Goal: Transaction & Acquisition: Purchase product/service

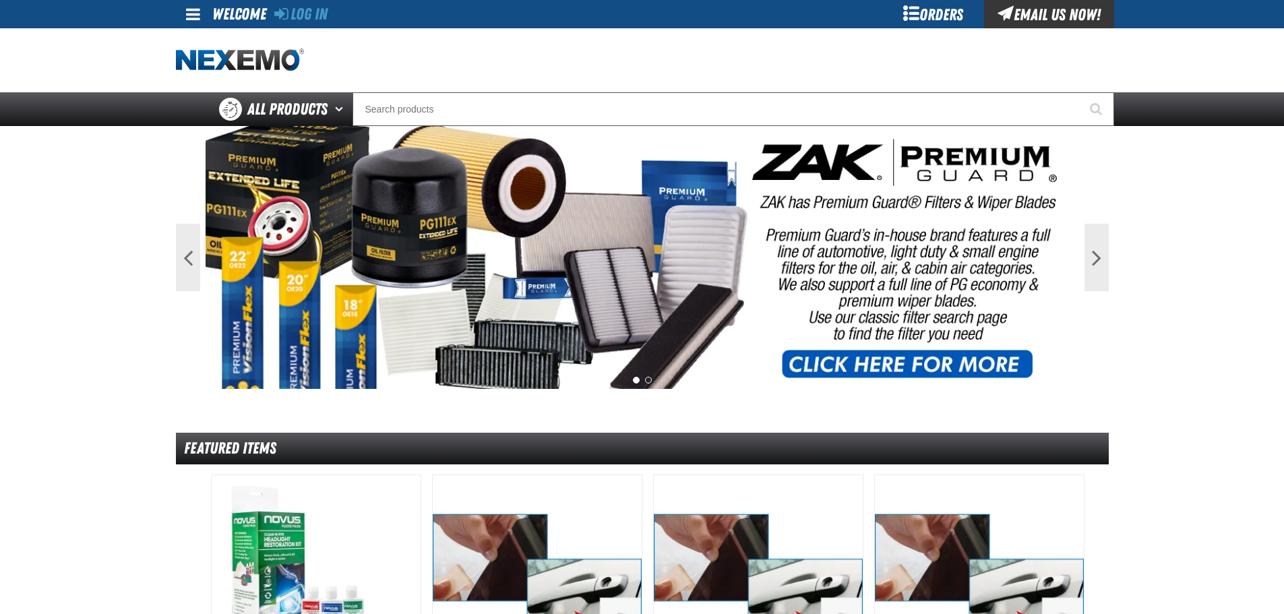
click at [324, 25] on div "Log In" at bounding box center [300, 14] width 53 height 28
click at [311, 12] on link "Log In" at bounding box center [300, 14] width 53 height 19
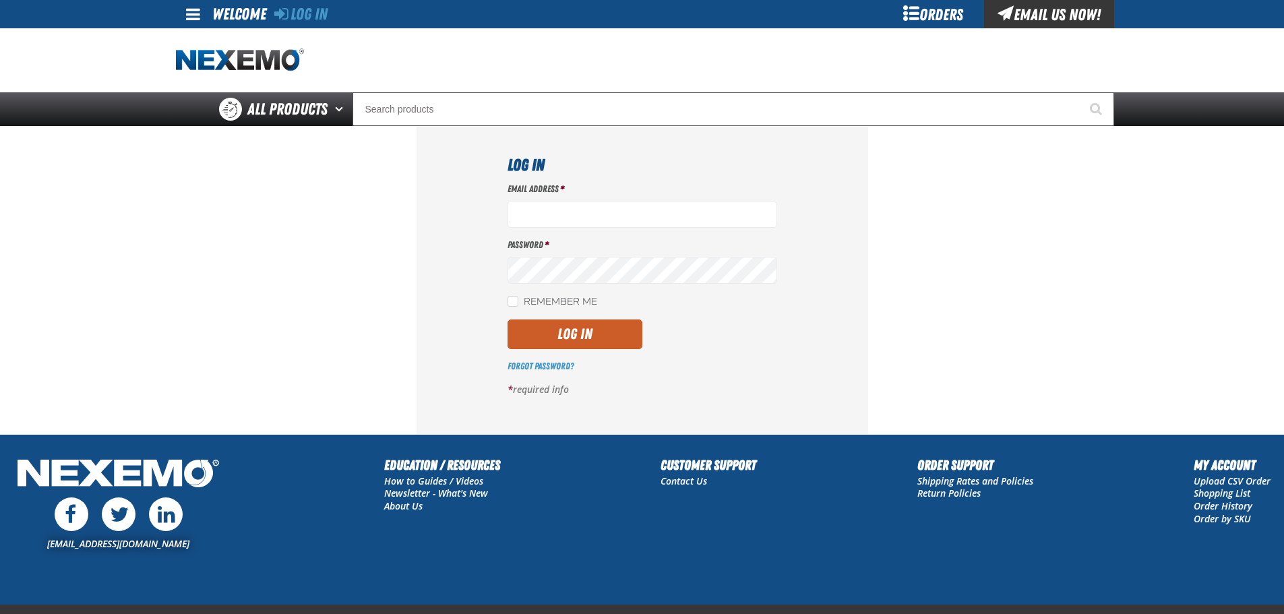
type input "[EMAIL_ADDRESS][DOMAIN_NAME]"
drag, startPoint x: 564, startPoint y: 296, endPoint x: 565, endPoint y: 316, distance: 20.3
click at [563, 296] on label "Remember Me" at bounding box center [552, 302] width 90 height 13
click at [567, 302] on label "Remember Me" at bounding box center [552, 302] width 90 height 13
click at [518, 302] on input "Remember Me" at bounding box center [512, 301] width 11 height 11
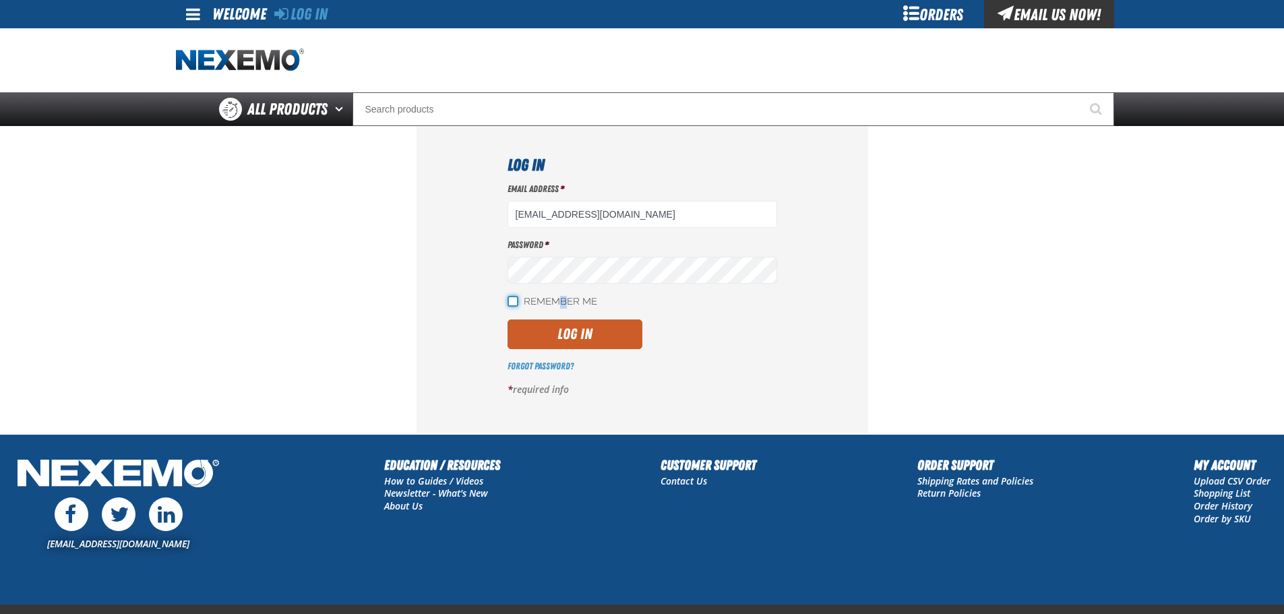
checkbox input "true"
click at [583, 335] on button "Log In" at bounding box center [574, 334] width 135 height 30
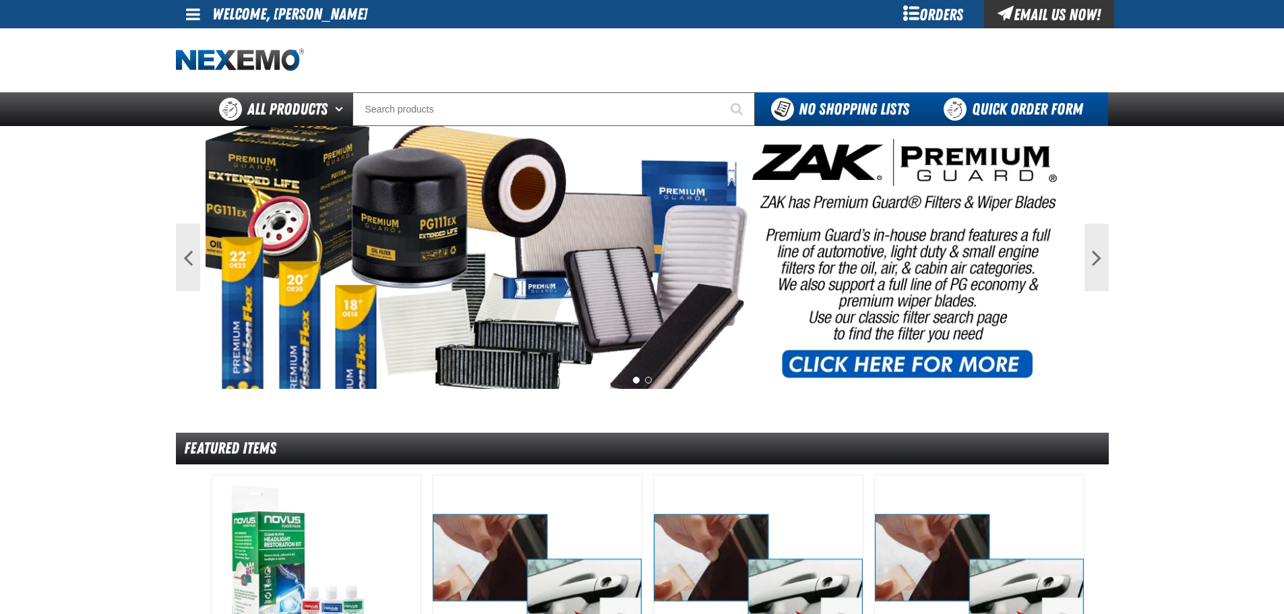
click at [1042, 94] on link "Quick Order Form" at bounding box center [1016, 109] width 183 height 34
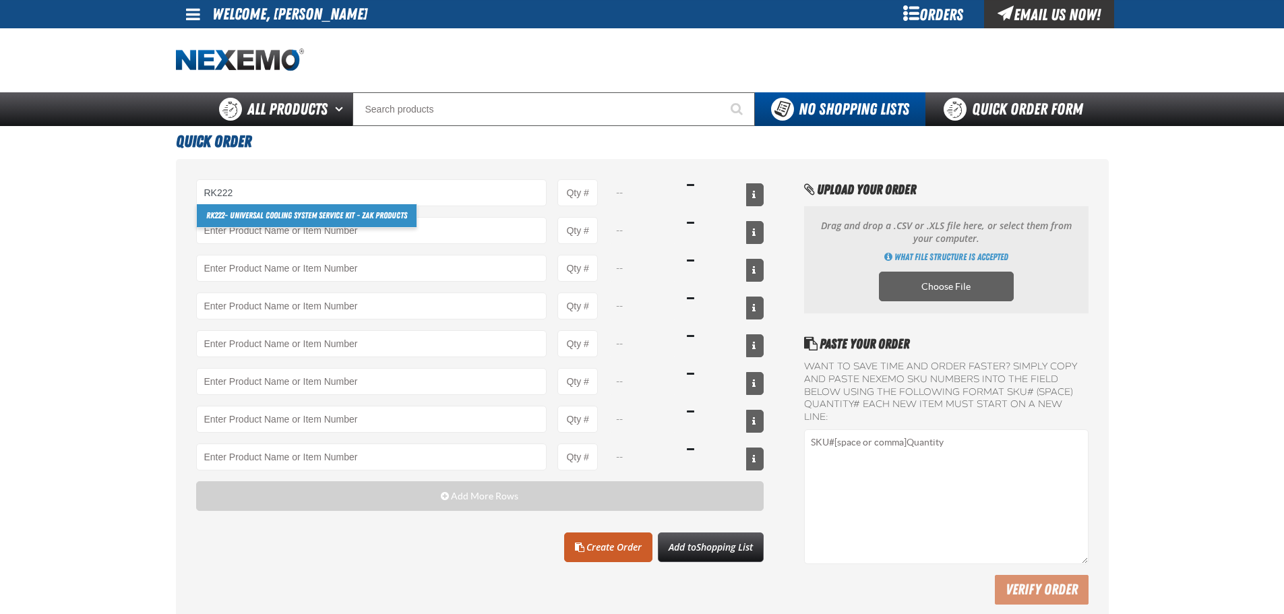
click at [271, 208] on link "RK222 - Universal Cooling System Service Kit - ZAK Products" at bounding box center [307, 215] width 220 height 23
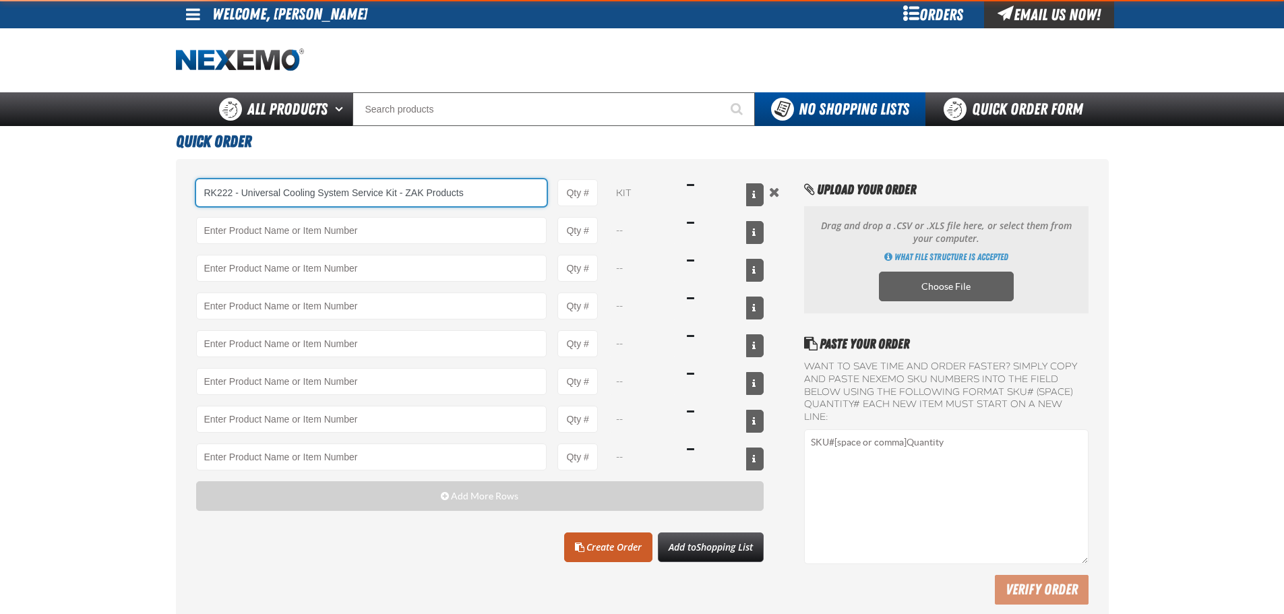
type input "RK222 - Universal Cooling System Service Kit - ZAK Products"
type input "1"
select select "kit"
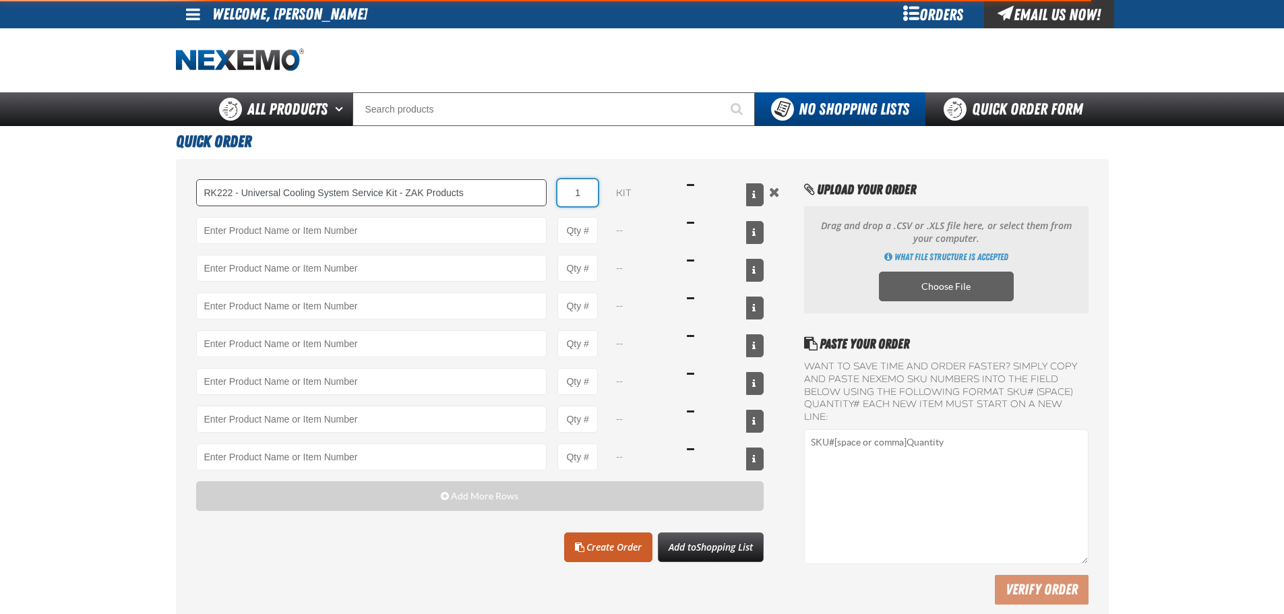
drag, startPoint x: 588, startPoint y: 183, endPoint x: 540, endPoint y: 195, distance: 50.2
click at [540, 195] on div "RK222 - Universal Cooling System Service Kit - ZAK Products RK222 - Universal C…" at bounding box center [480, 192] width 568 height 27
type input "RK222 - Universal Cooling System Service Kit - ZAK Products"
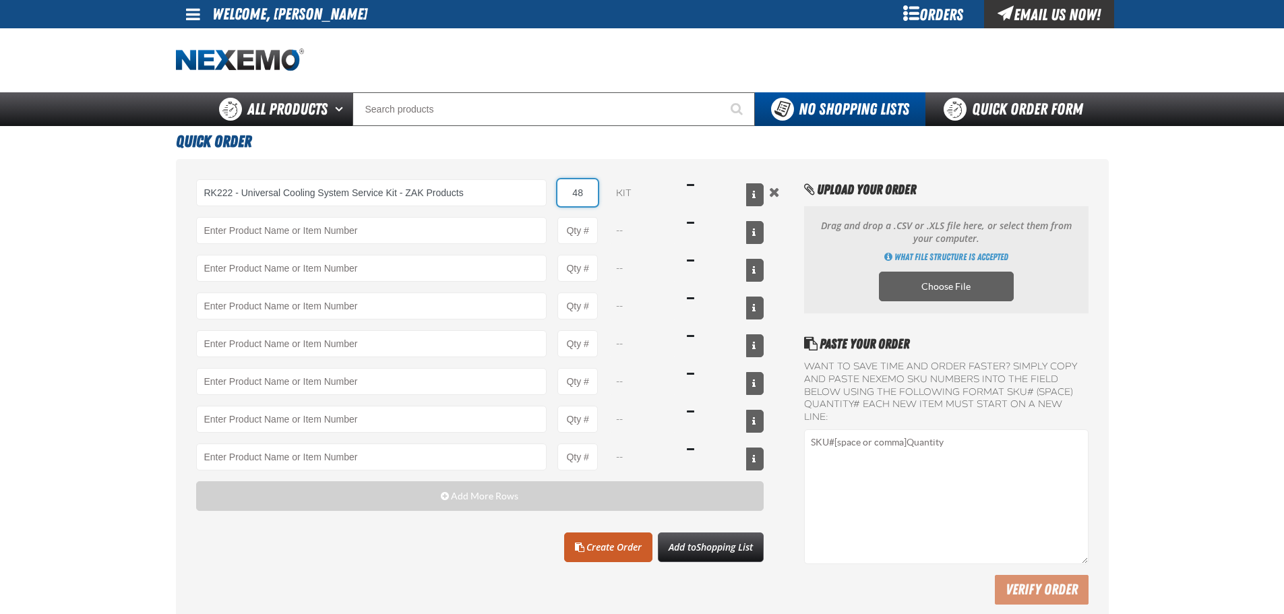
type input "48"
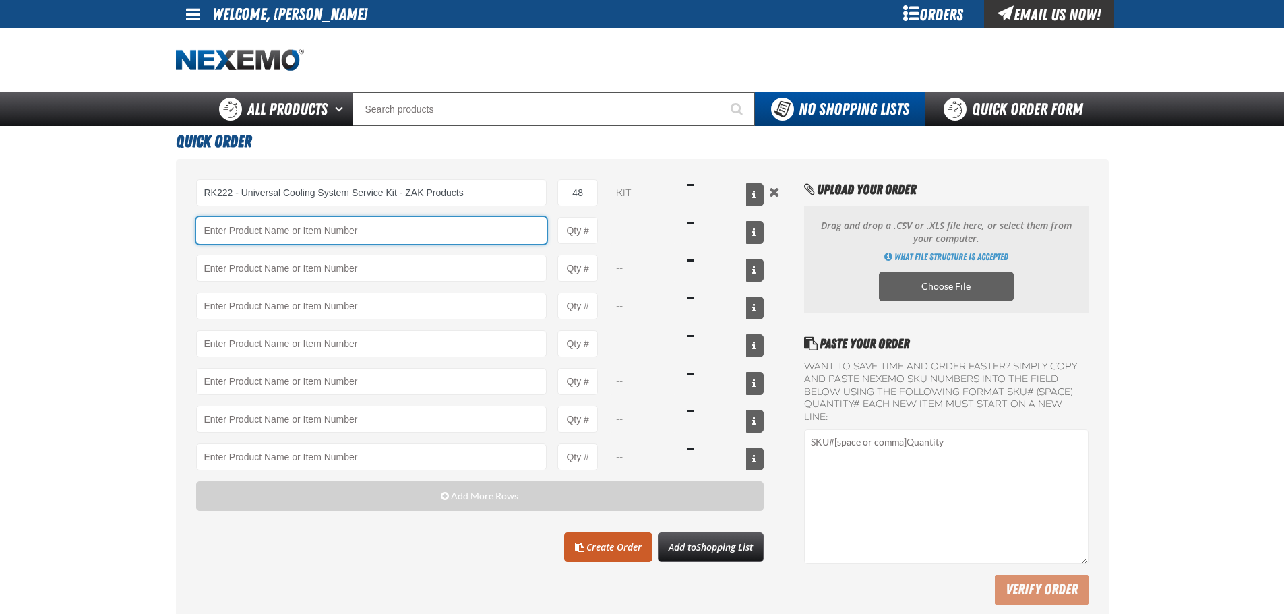
click at [280, 228] on input "Product" at bounding box center [371, 230] width 351 height 27
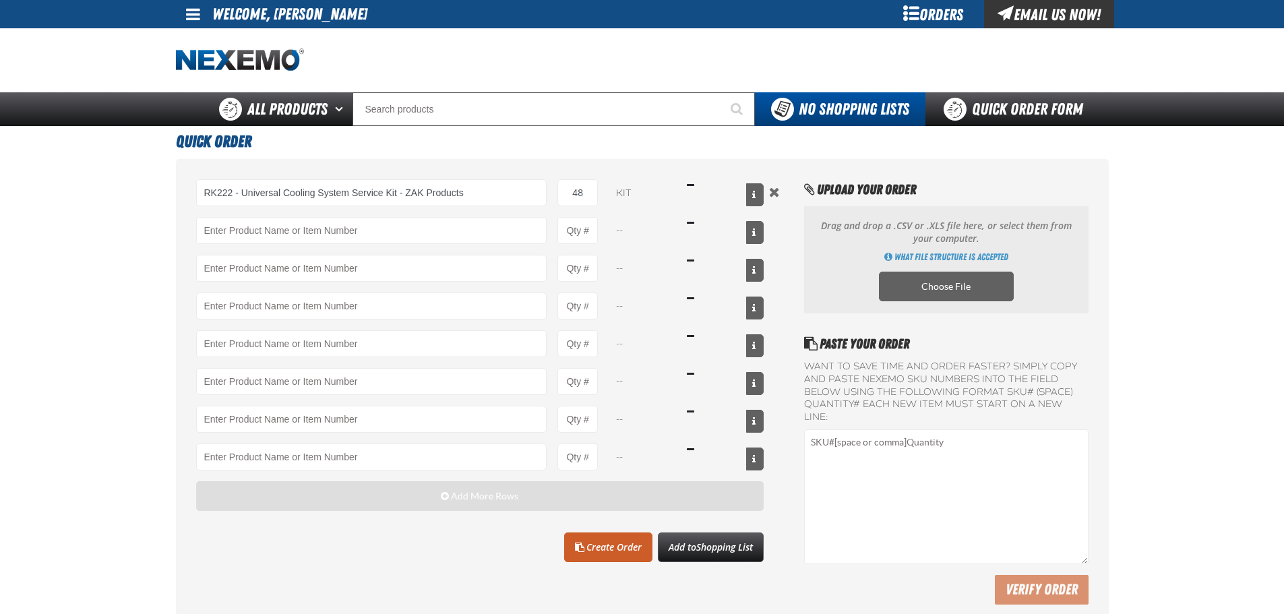
click at [407, 505] on button "Add More Rows" at bounding box center [480, 496] width 568 height 30
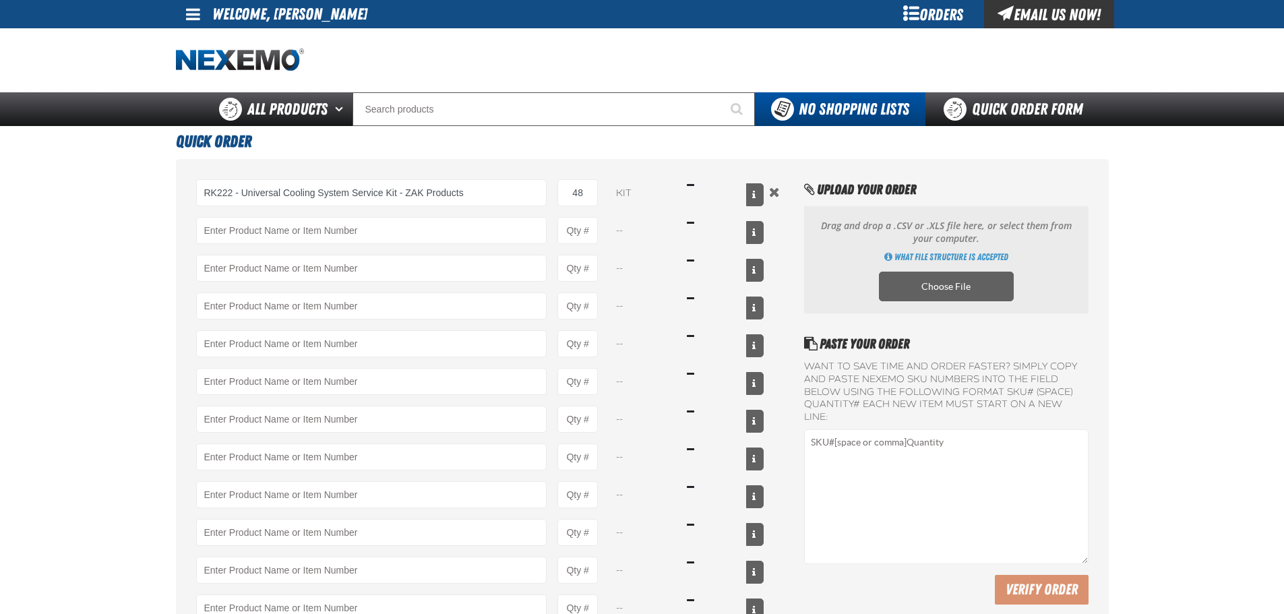
click at [379, 251] on div "RK222 - Universal Cooling System Service Kit - ZAK Products RK222 - Universal C…" at bounding box center [480, 419] width 568 height 480
click at [379, 245] on div "RK222 - Universal Cooling System Service Kit - ZAK Products RK222 - Universal C…" at bounding box center [480, 419] width 568 height 480
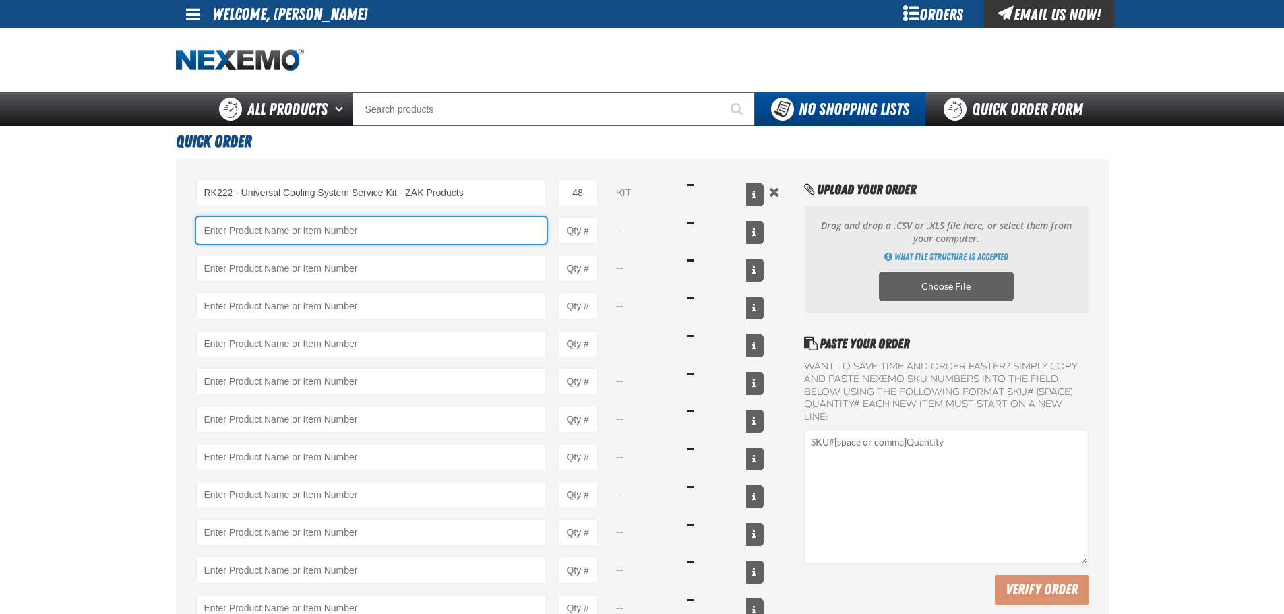
click at [359, 226] on input "Product" at bounding box center [371, 230] width 351 height 27
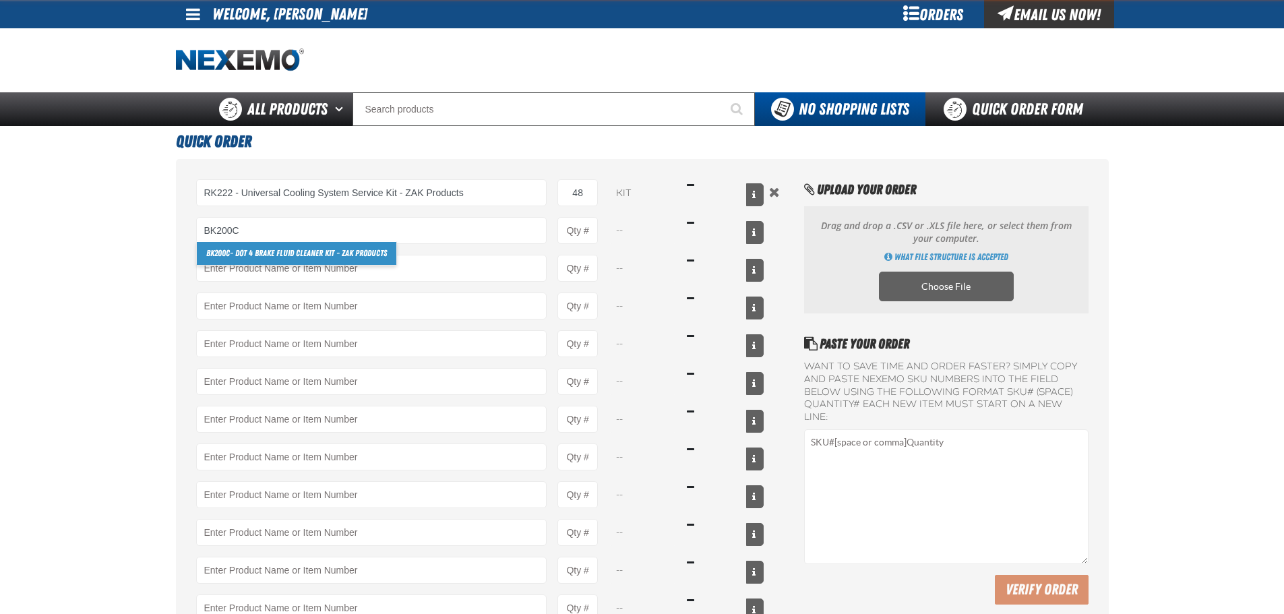
drag, startPoint x: 282, startPoint y: 241, endPoint x: 272, endPoint y: 247, distance: 11.8
click at [272, 247] on link "BK200C - DOT 4 Brake Fluid Cleaner Kit - ZAK Products" at bounding box center [296, 253] width 199 height 23
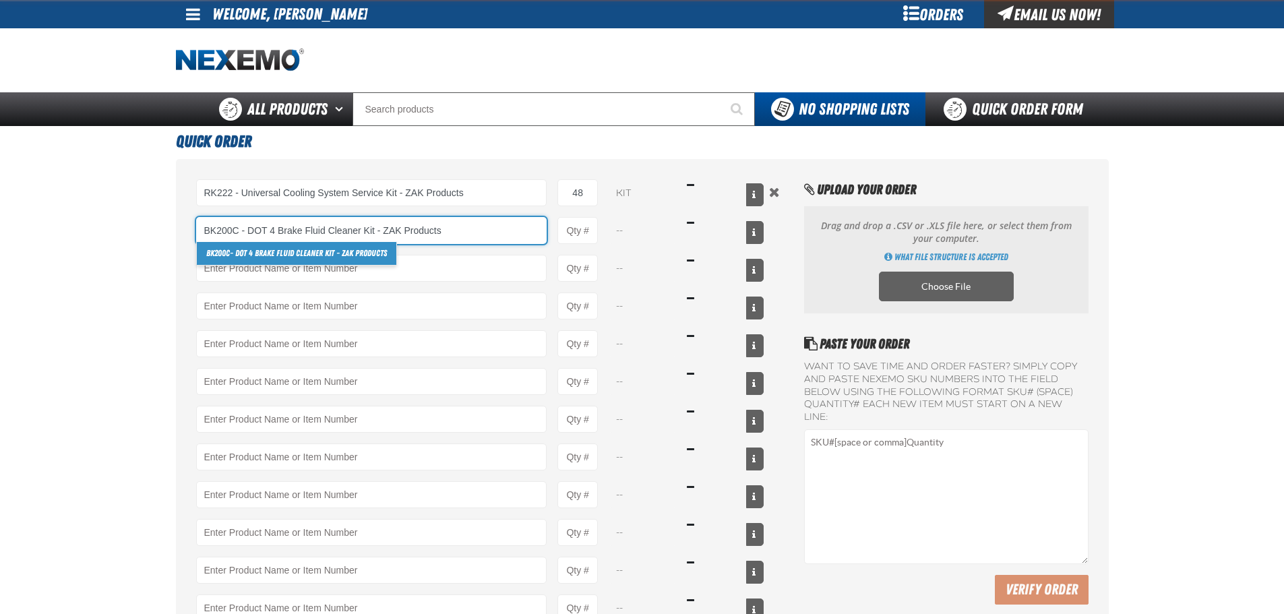
type input "BK200C - DOT 4 Brake Fluid Cleaner Kit - ZAK Products"
type input "1"
select select "kit"
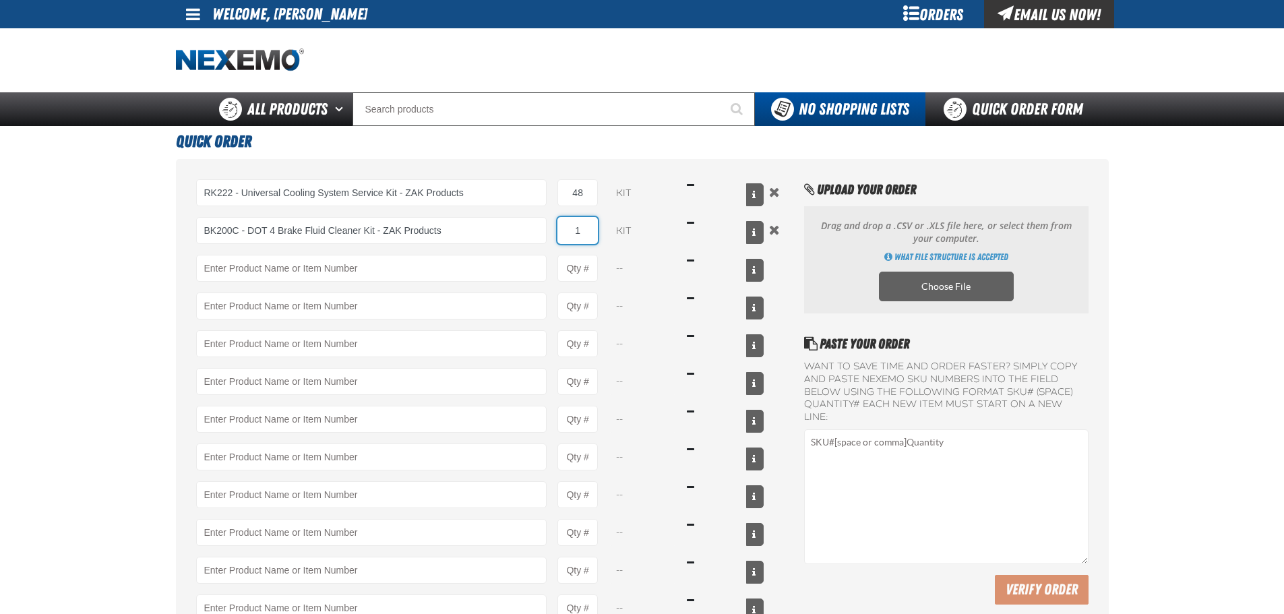
click at [590, 224] on input "1" at bounding box center [577, 230] width 40 height 27
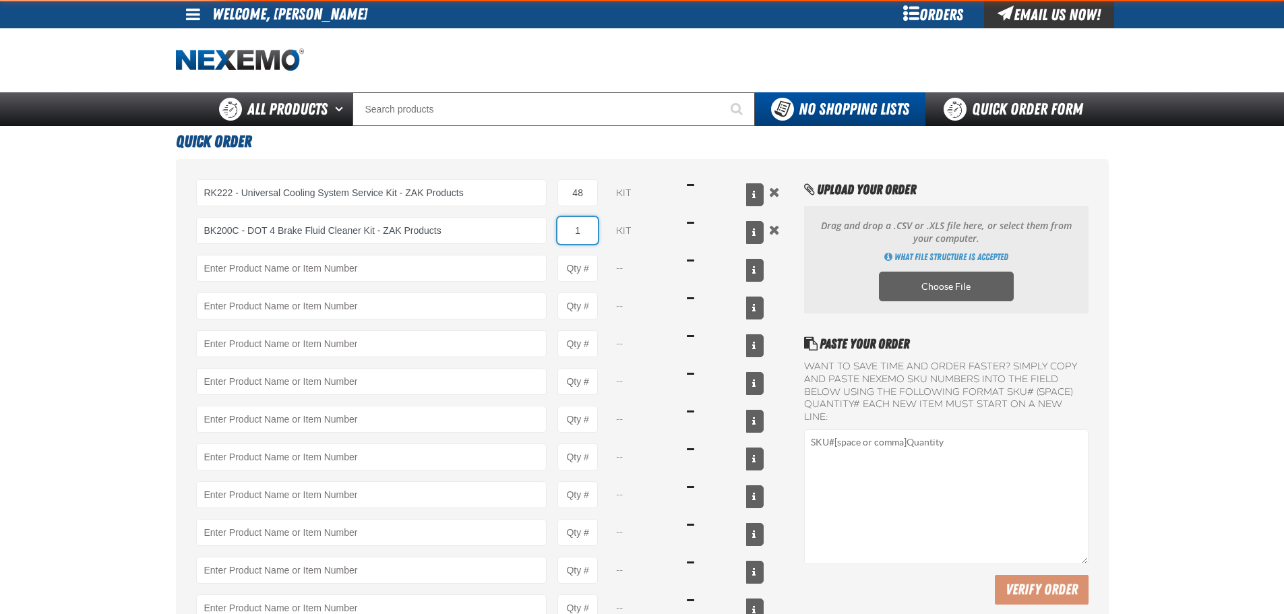
type input "BK200C - DOT 4 Brake Fluid Cleaner Kit - ZAK Products"
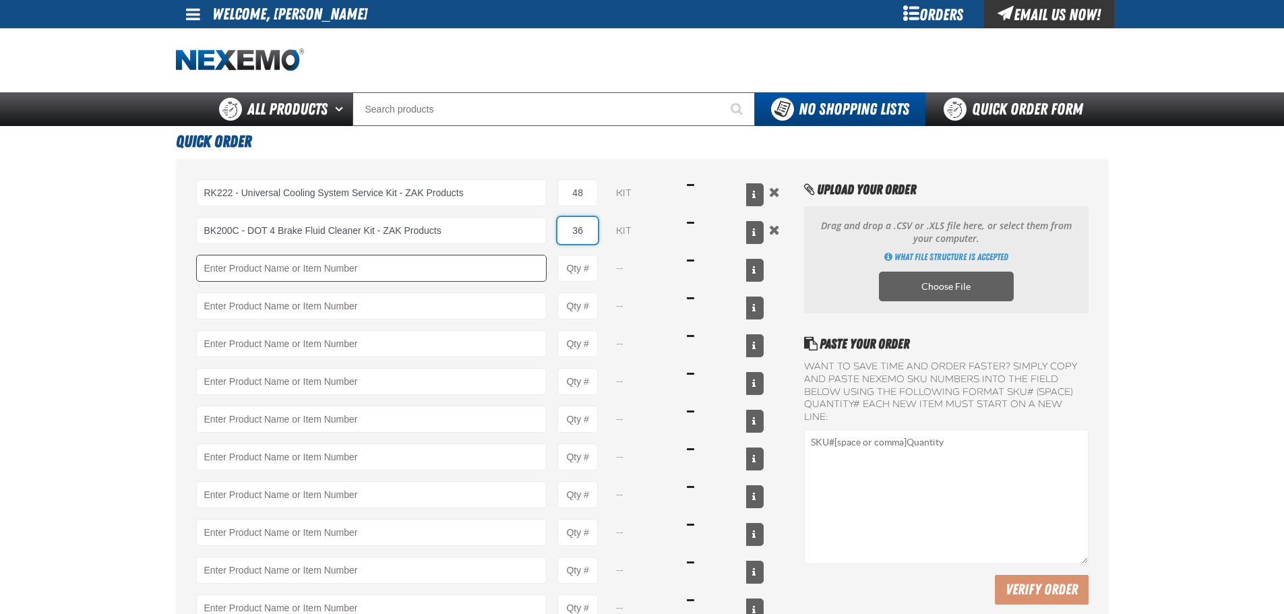
type input "36"
click at [421, 264] on input "Product" at bounding box center [371, 268] width 351 height 27
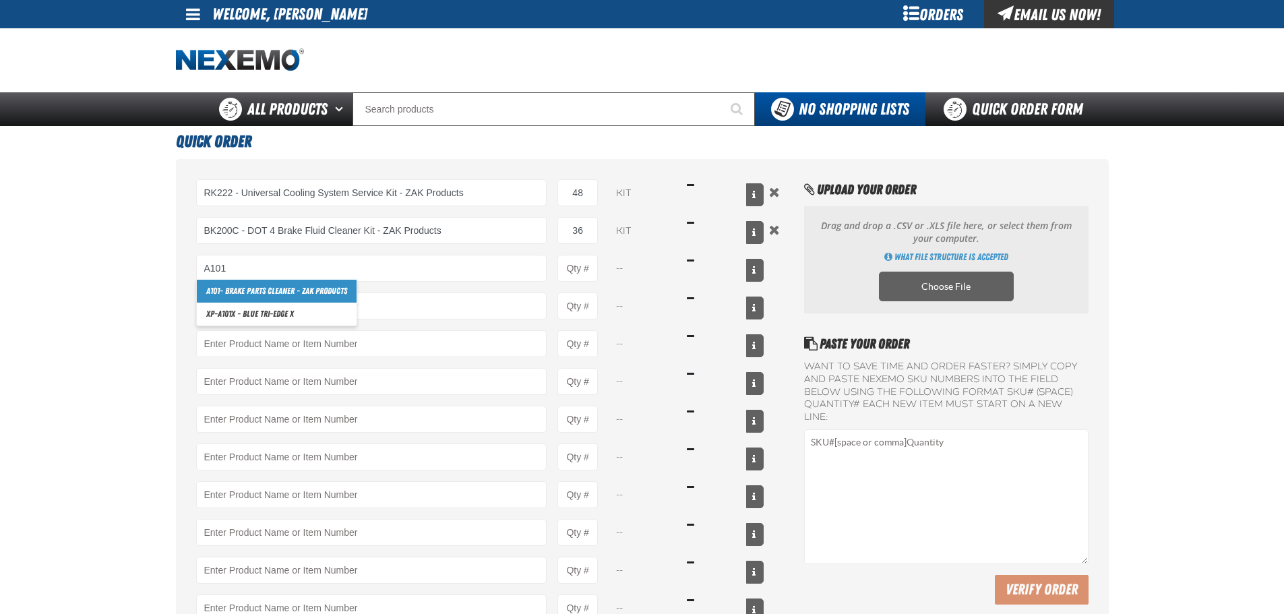
click at [315, 293] on link "A101 - Brake Parts Cleaner - ZAK Products" at bounding box center [277, 291] width 160 height 23
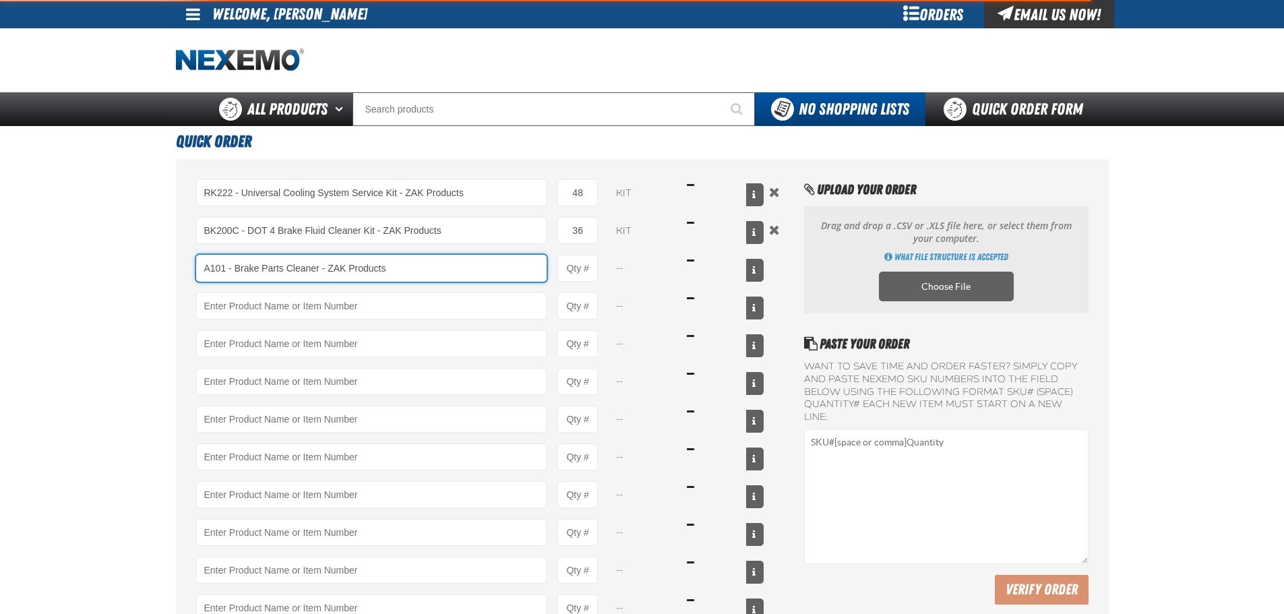
type input "A101 - Brake Parts Cleaner - ZAK Products"
type input "1"
select select "can"
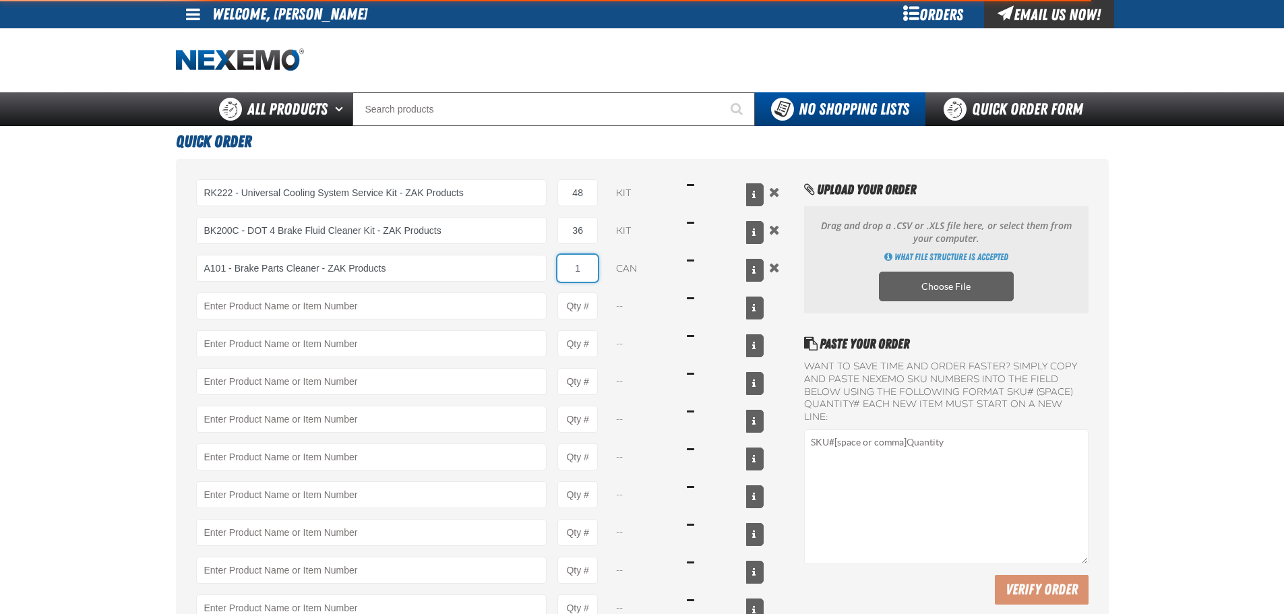
type input "A101 - Brake Parts Cleaner - ZAK Products"
drag, startPoint x: 584, startPoint y: 265, endPoint x: 565, endPoint y: 267, distance: 19.0
click at [565, 267] on input "1" at bounding box center [577, 268] width 40 height 27
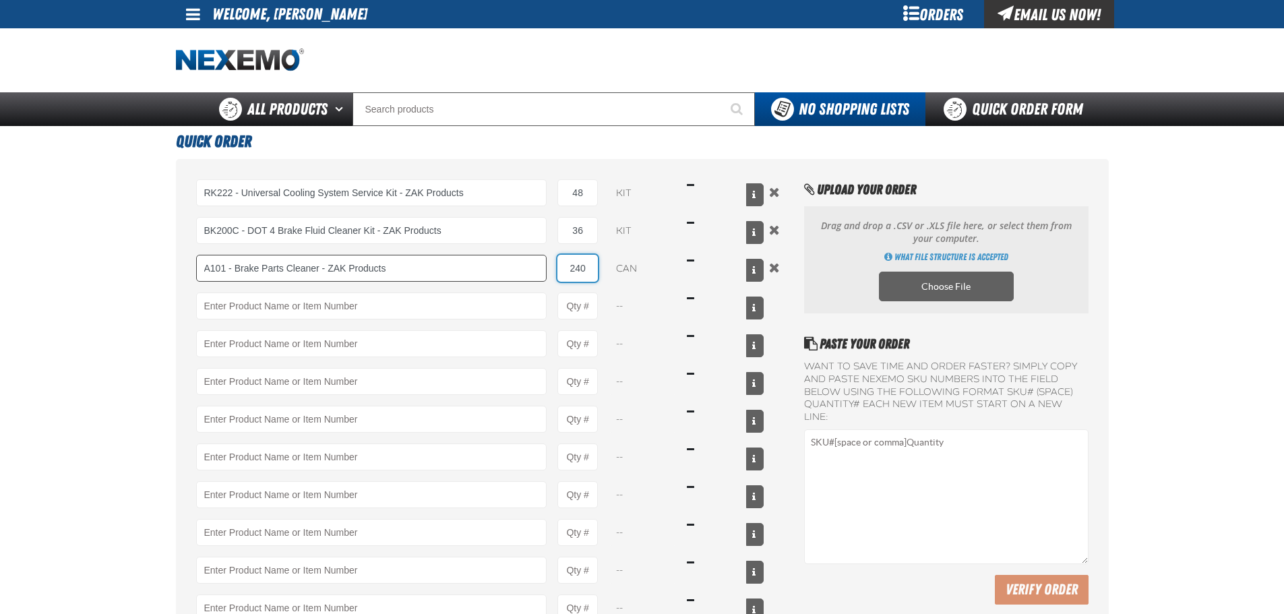
drag, startPoint x: 584, startPoint y: 268, endPoint x: 481, endPoint y: 267, distance: 103.1
click at [480, 268] on div "A101 - Brake Parts Cleaner - ZAK Products A101 - Brake Parts Cleaner - ZAK Prod…" at bounding box center [480, 268] width 568 height 27
type input "312"
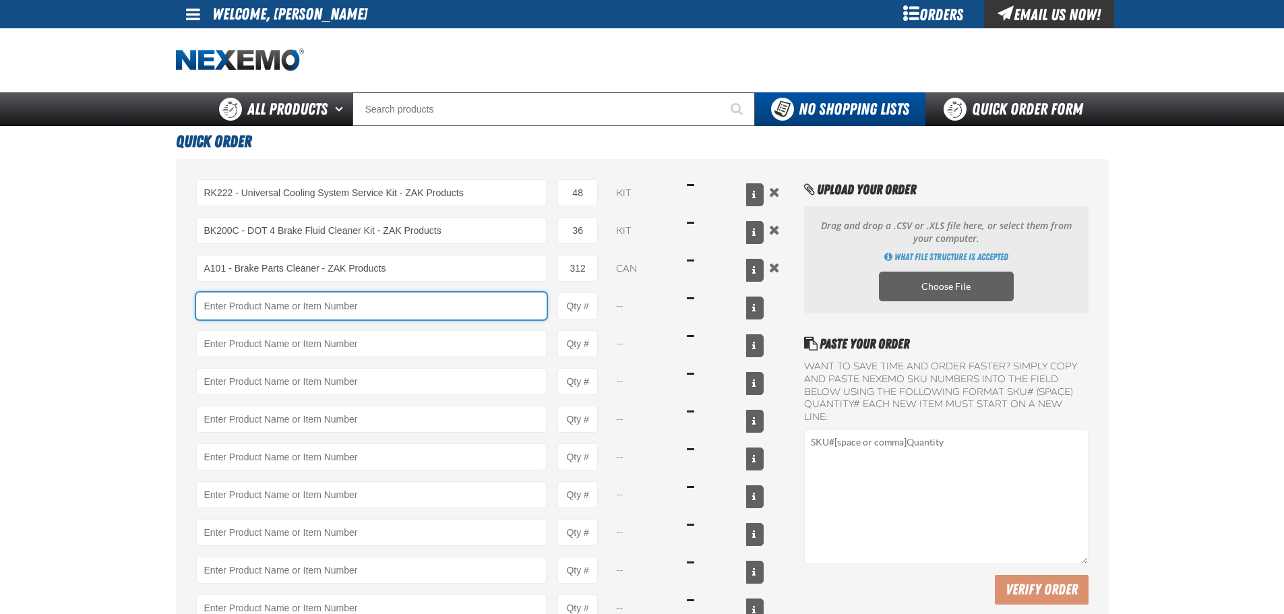
click at [425, 297] on input "Product" at bounding box center [371, 305] width 351 height 27
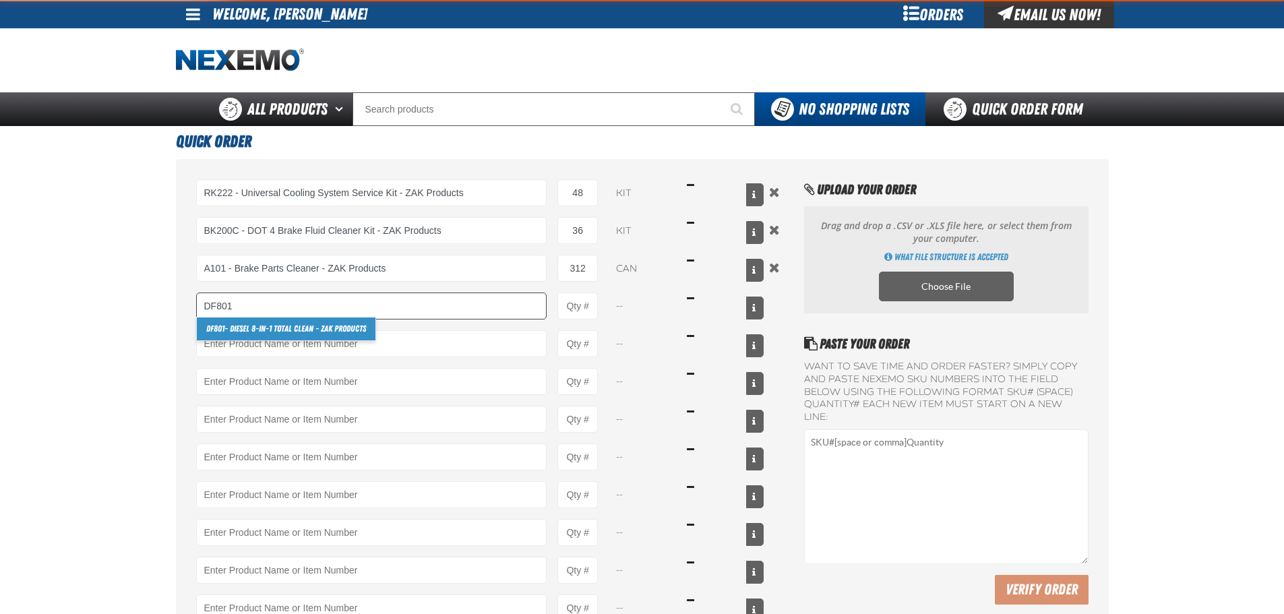
drag, startPoint x: 242, startPoint y: 325, endPoint x: 258, endPoint y: 319, distance: 17.3
click at [242, 324] on link "DF801 - DIESEL 8-in-1 TOTAL CLEAN - ZAK Products" at bounding box center [286, 328] width 179 height 23
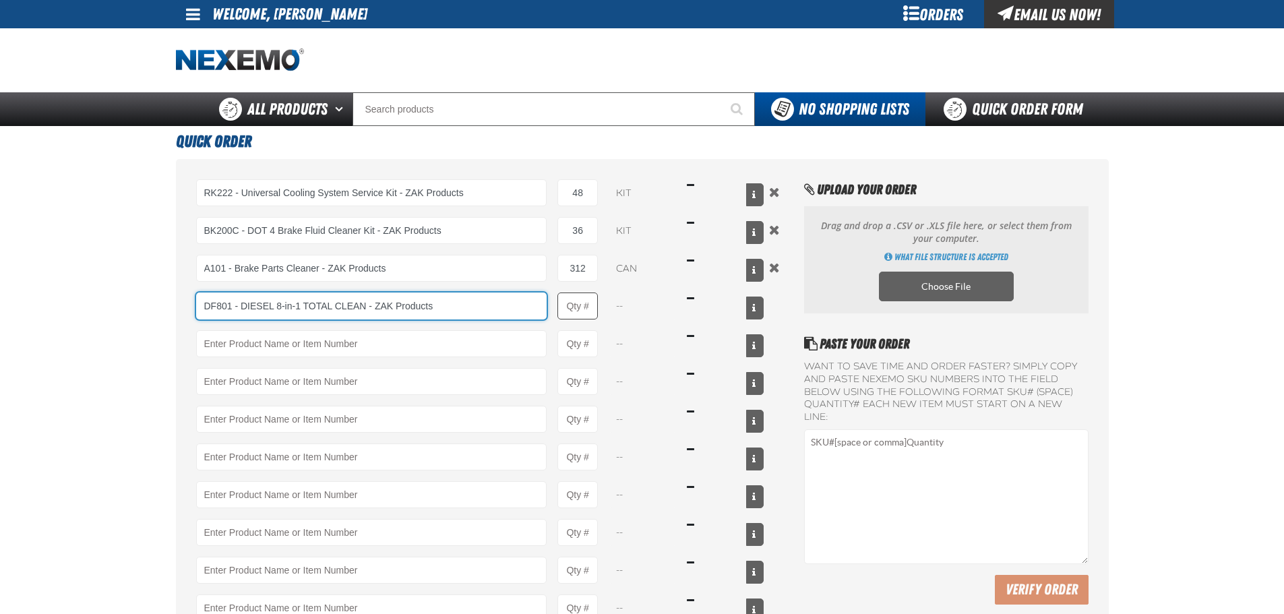
type input "DF801 - DIESEL 8-in-1 TOTAL CLEAN - ZAK Products"
type input "1"
select select "bottle"
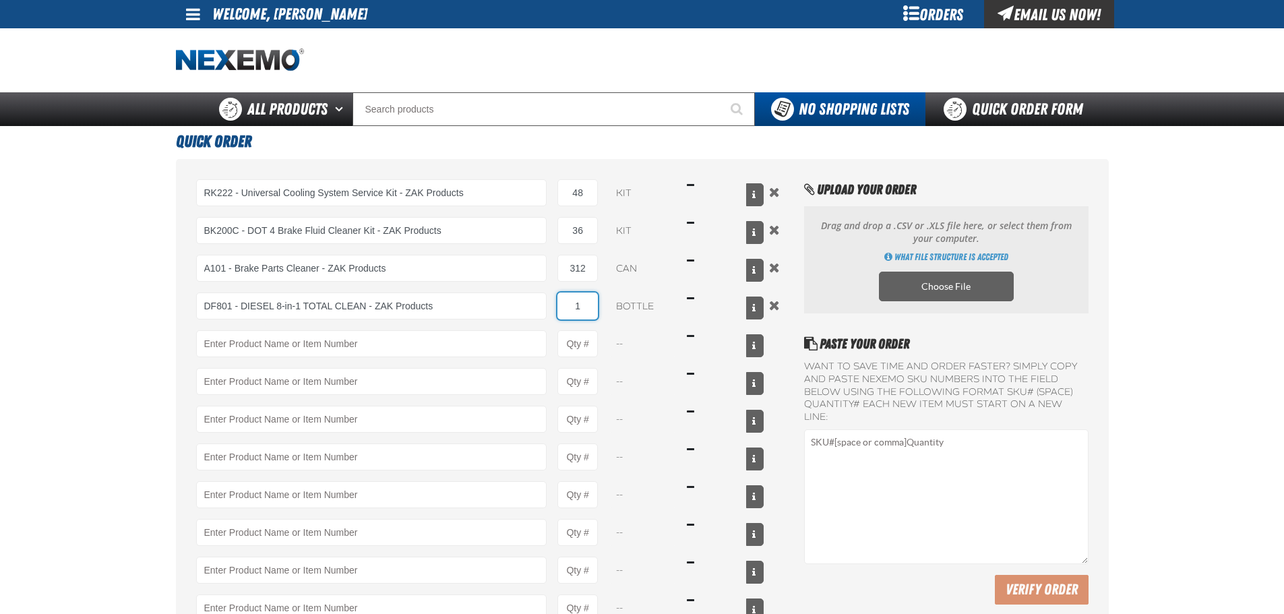
type input "DF801 - DIESEL 8-in-1 TOTAL CLEAN - ZAK Products"
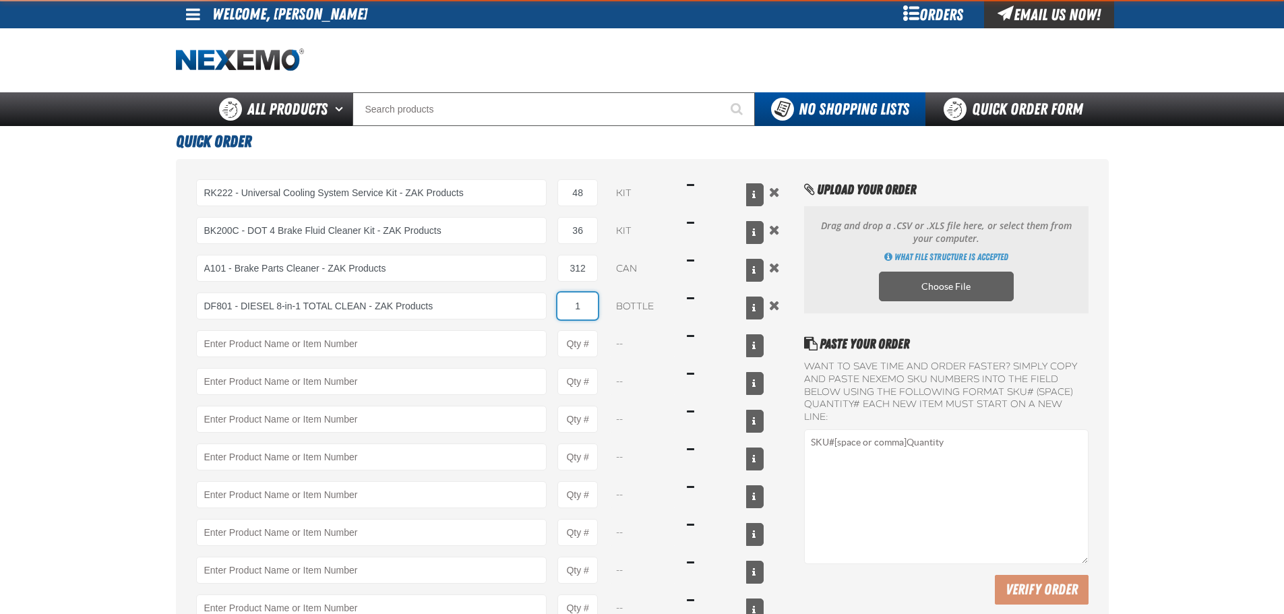
drag, startPoint x: 587, startPoint y: 303, endPoint x: 547, endPoint y: 307, distance: 40.0
click at [547, 307] on div "DF801 - DIESEL 8-in-1 TOTAL CLEAN - ZAK Products DF801 - DIESEL 8-in-1 TOTAL CL…" at bounding box center [480, 305] width 568 height 27
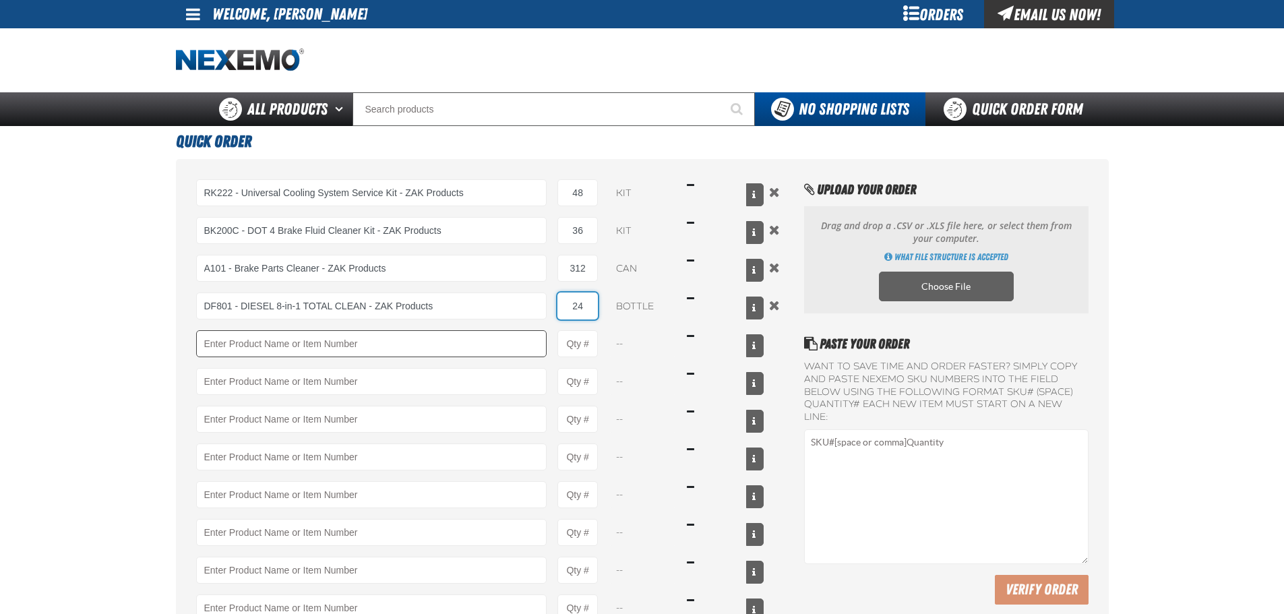
type input "24"
click at [485, 347] on input "Product" at bounding box center [371, 343] width 351 height 27
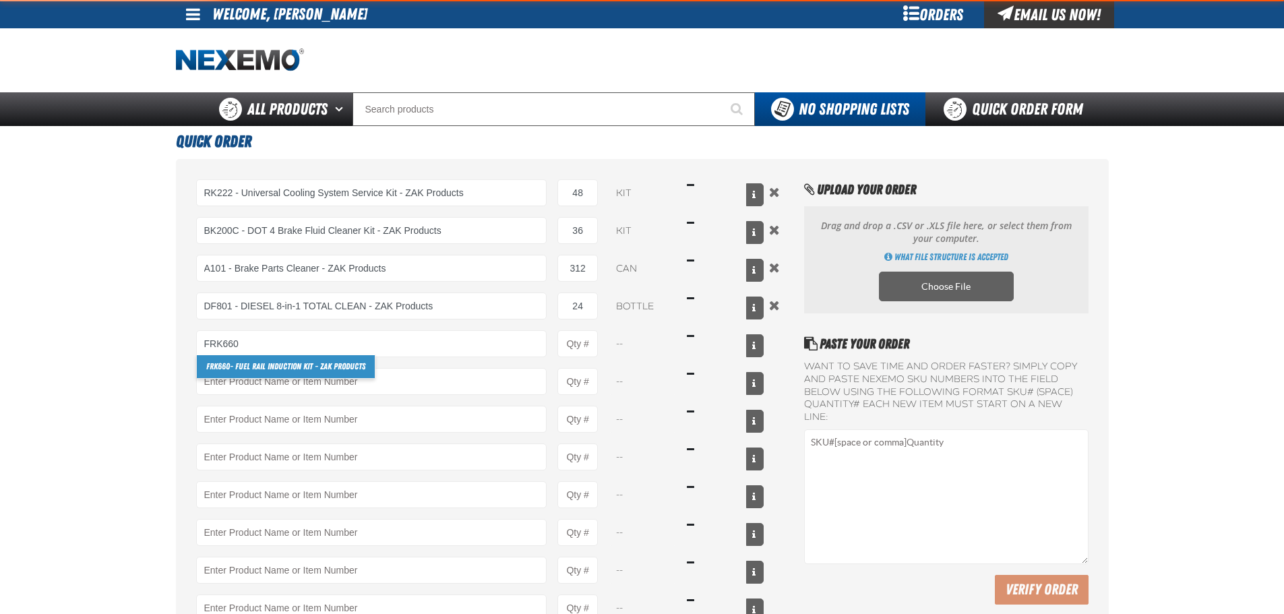
click at [227, 360] on link "FRK660 - Fuel Rail Induction Kit - ZAK Products" at bounding box center [286, 366] width 178 height 23
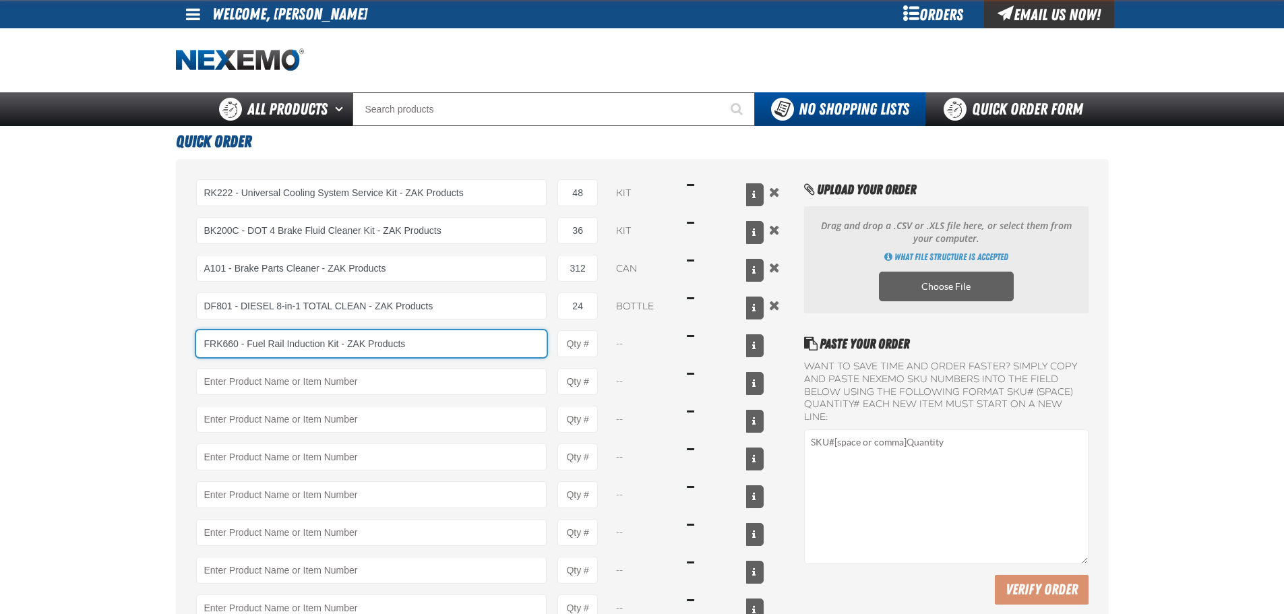
type input "FRK660 - Fuel Rail Induction Kit - ZAK Products"
type input "1"
select select "kit"
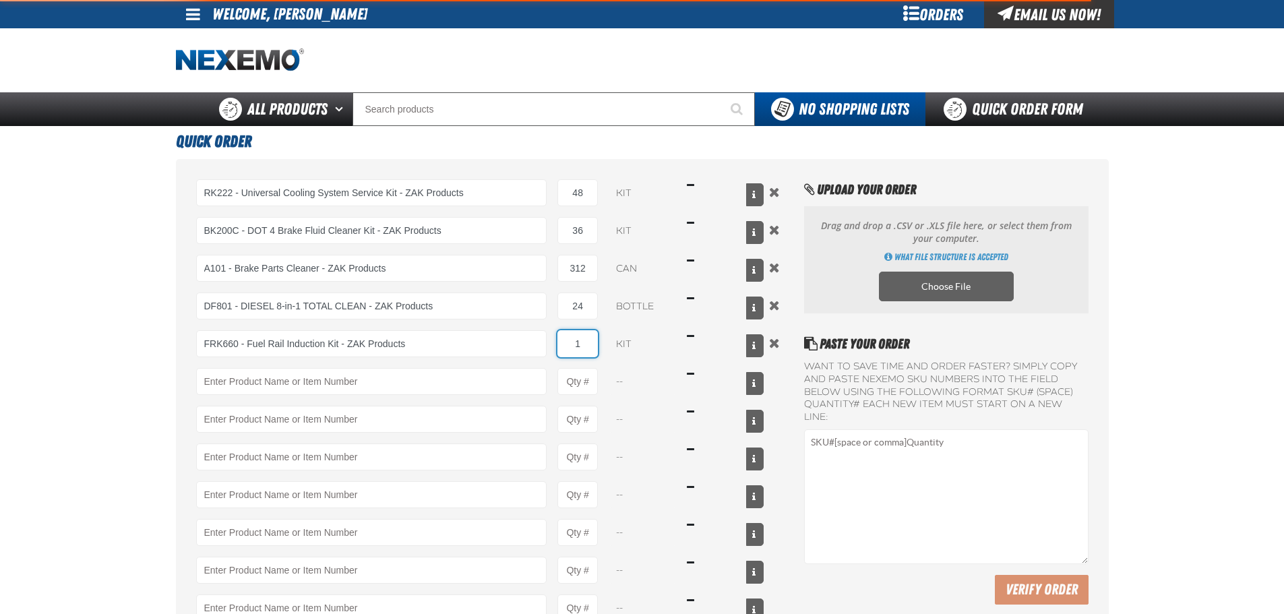
drag, startPoint x: 573, startPoint y: 339, endPoint x: 598, endPoint y: 343, distance: 24.6
click at [598, 342] on div "FRK660 - Fuel Rail Induction Kit - ZAK Products FRK660 - Fuel Rail Induction Ki…" at bounding box center [480, 343] width 568 height 27
type input "FRK660 - Fuel Rail Induction Kit - ZAK Products"
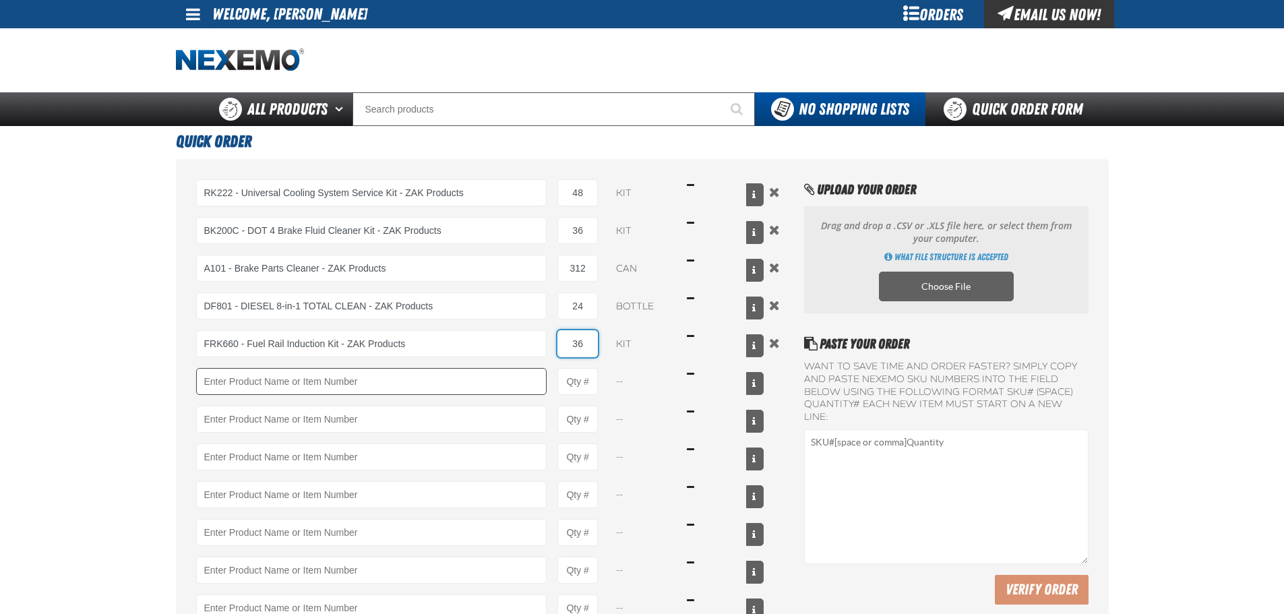
type input "36"
click at [536, 388] on input "Product" at bounding box center [371, 381] width 351 height 27
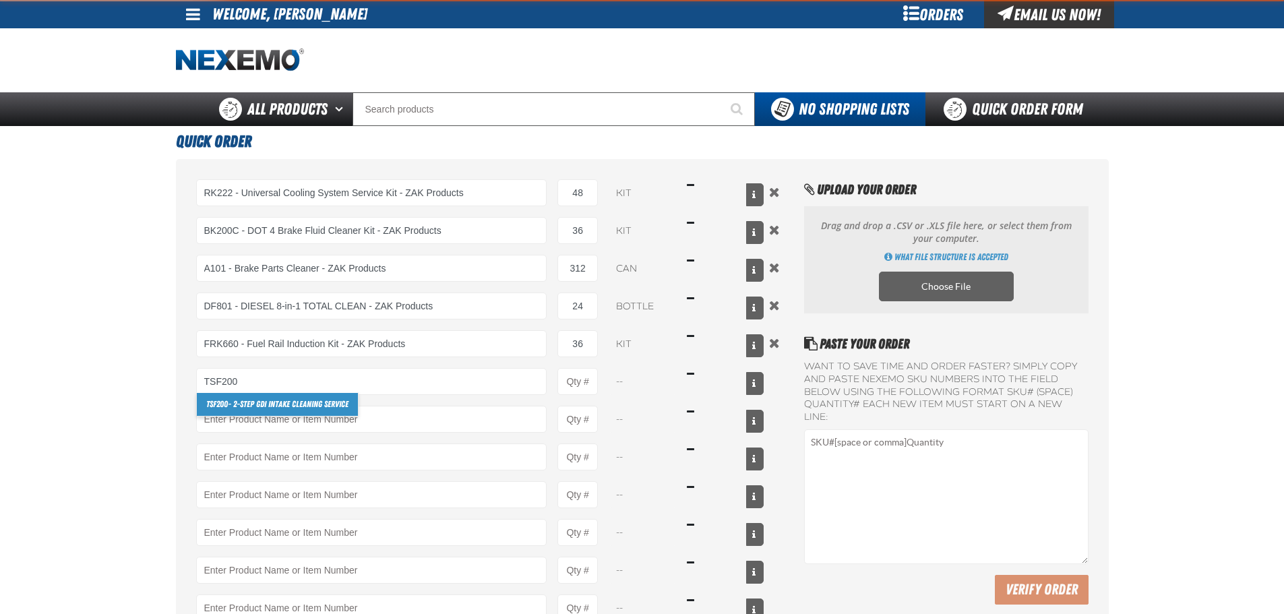
click at [249, 404] on link "TSF200 - 2-Step GDI Intake Cleaning Service" at bounding box center [277, 404] width 161 height 23
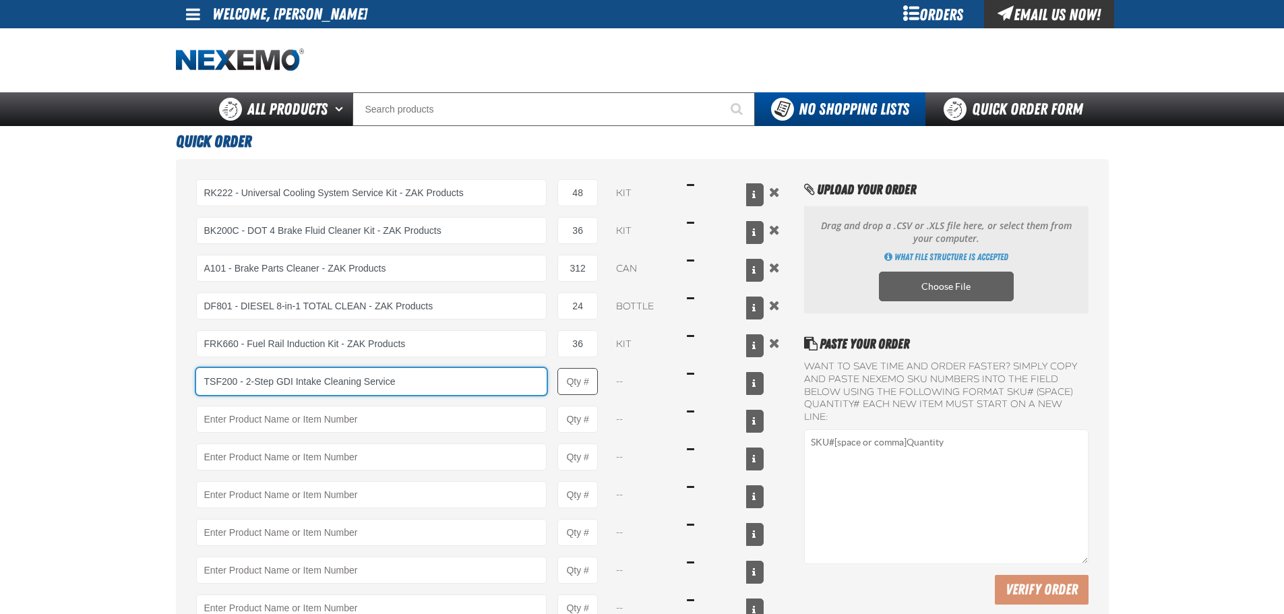
type input "TSF200 - 2-Step GDI Intake Cleaning Service"
type input "1"
select select "kit"
drag, startPoint x: 562, startPoint y: 378, endPoint x: 617, endPoint y: 377, distance: 54.6
click at [617, 377] on div "TSF200 - 2-Step GDI Intake Cleaning Service TSF200 - 2-Step GDI Intake Cleaning…" at bounding box center [480, 381] width 568 height 27
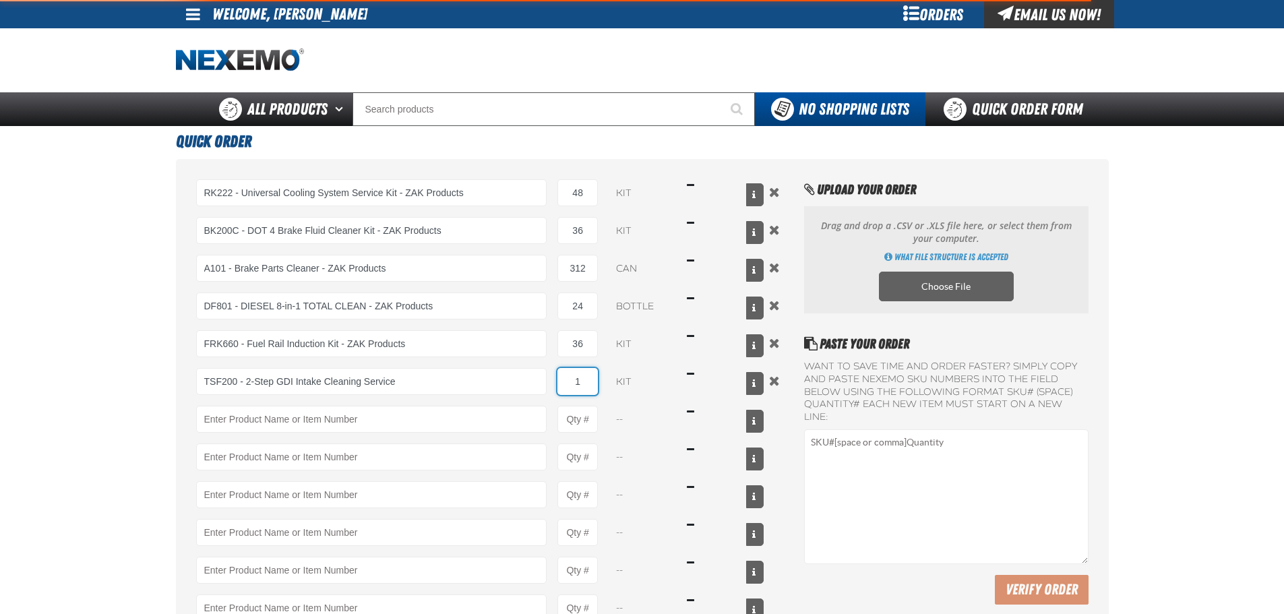
type input "TSF200 - 2-Step GDI Intake Cleaning Service"
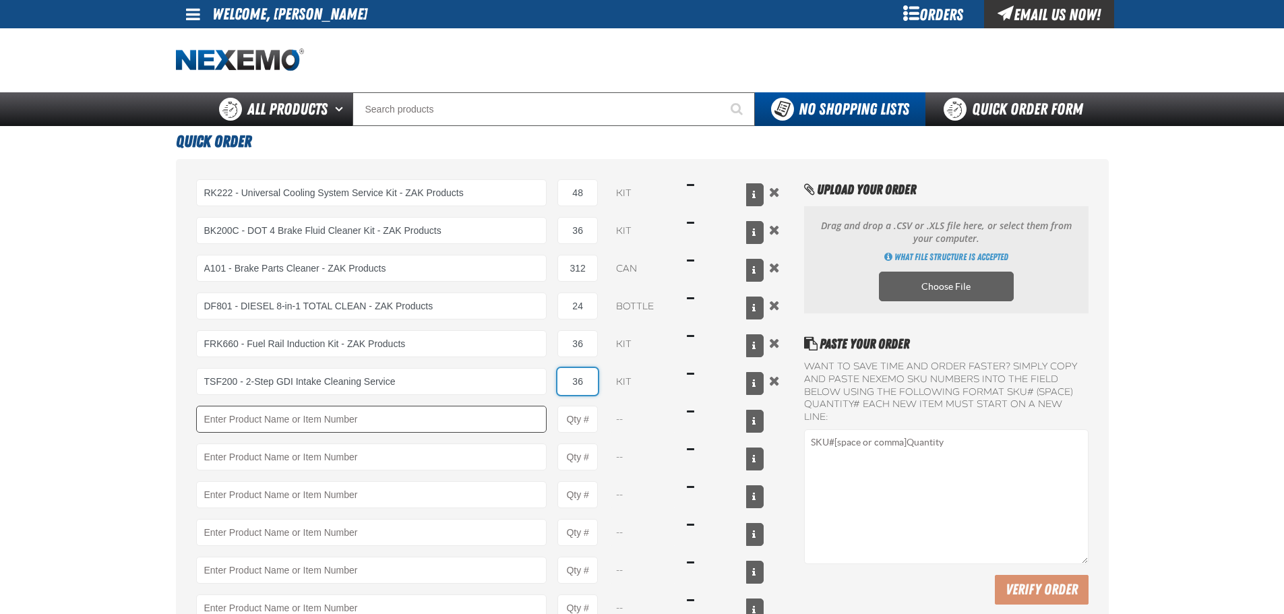
type input "36"
click at [426, 428] on input "Product" at bounding box center [371, 419] width 351 height 27
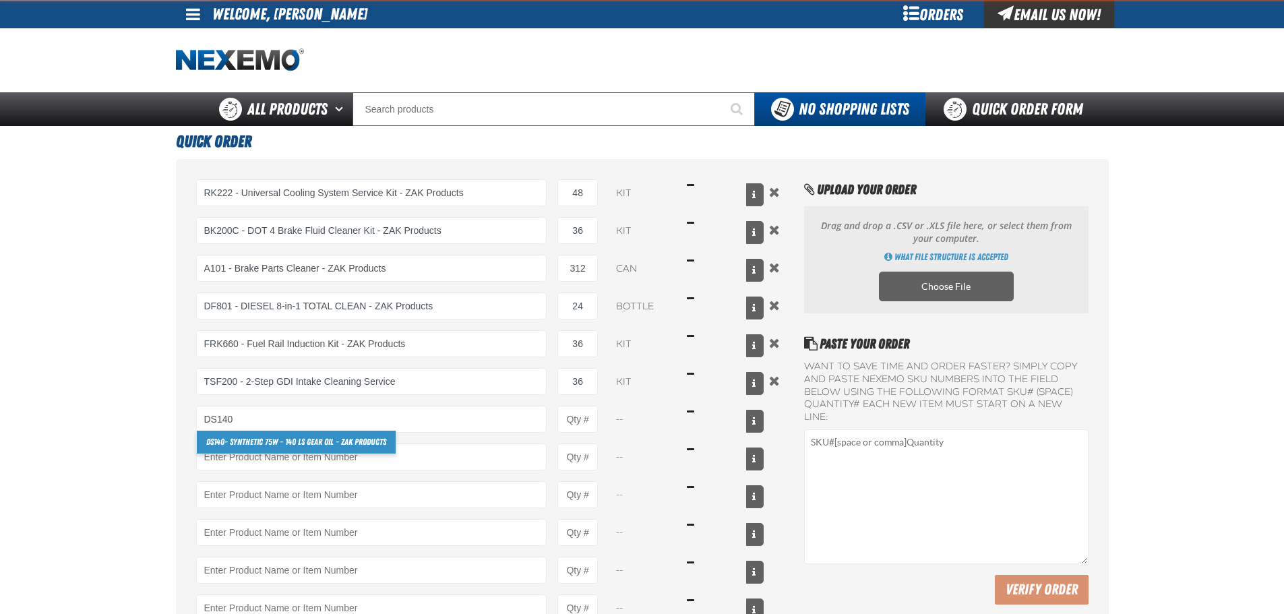
click at [263, 439] on link "DS140 - Synthetic 75W - 140 LS Gear Oil - ZAK Products" at bounding box center [296, 442] width 199 height 23
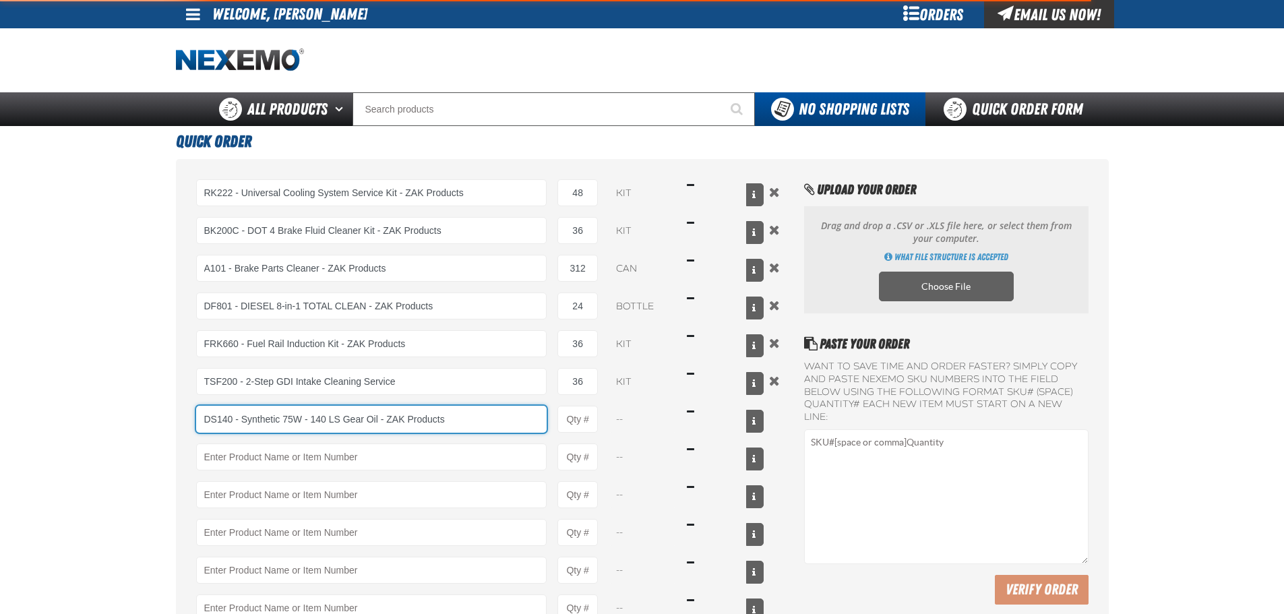
type input "DS140 - Synthetic 75W - 140 LS Gear Oil - ZAK Products"
type input "1"
select select "bottle"
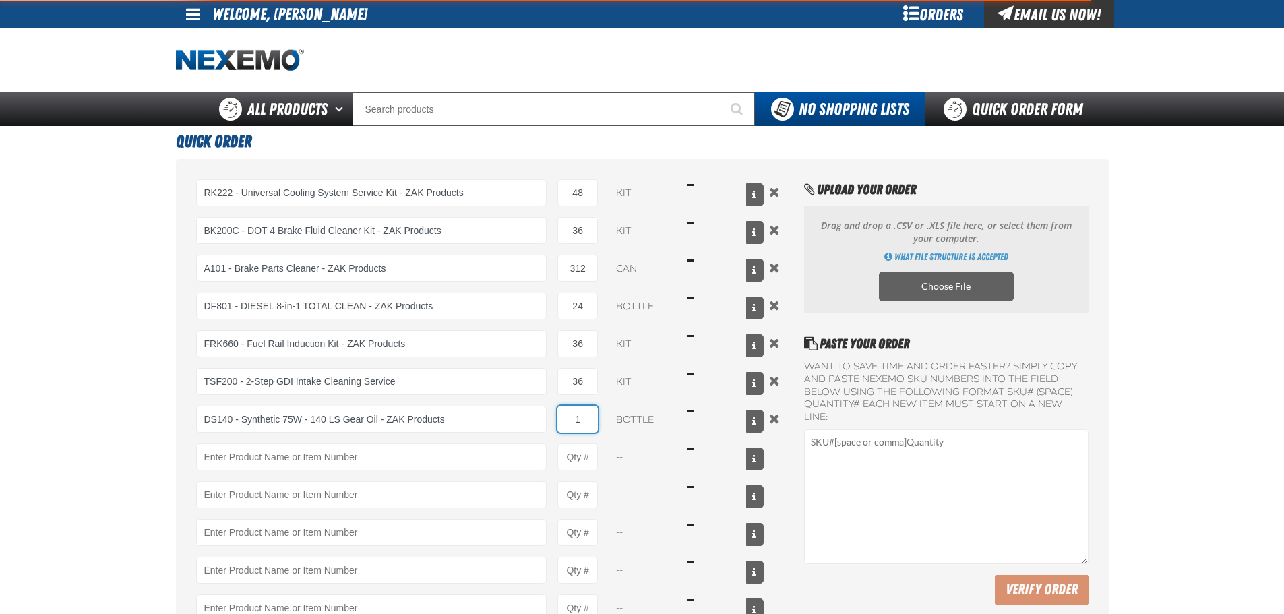
type input "DS140 - Synthetic 75W - 140 LS Gear Oil - ZAK Products"
drag, startPoint x: 580, startPoint y: 413, endPoint x: 564, endPoint y: 418, distance: 16.8
click at [564, 418] on input "1" at bounding box center [577, 419] width 40 height 27
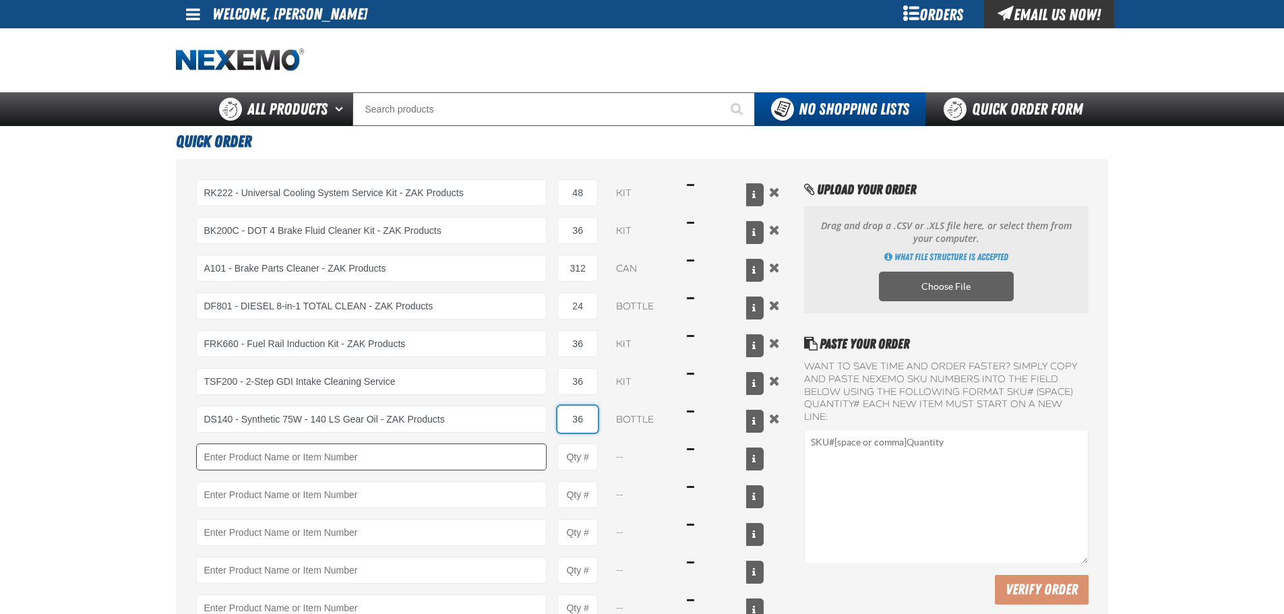
type input "36"
click at [496, 447] on input "Product" at bounding box center [371, 456] width 351 height 27
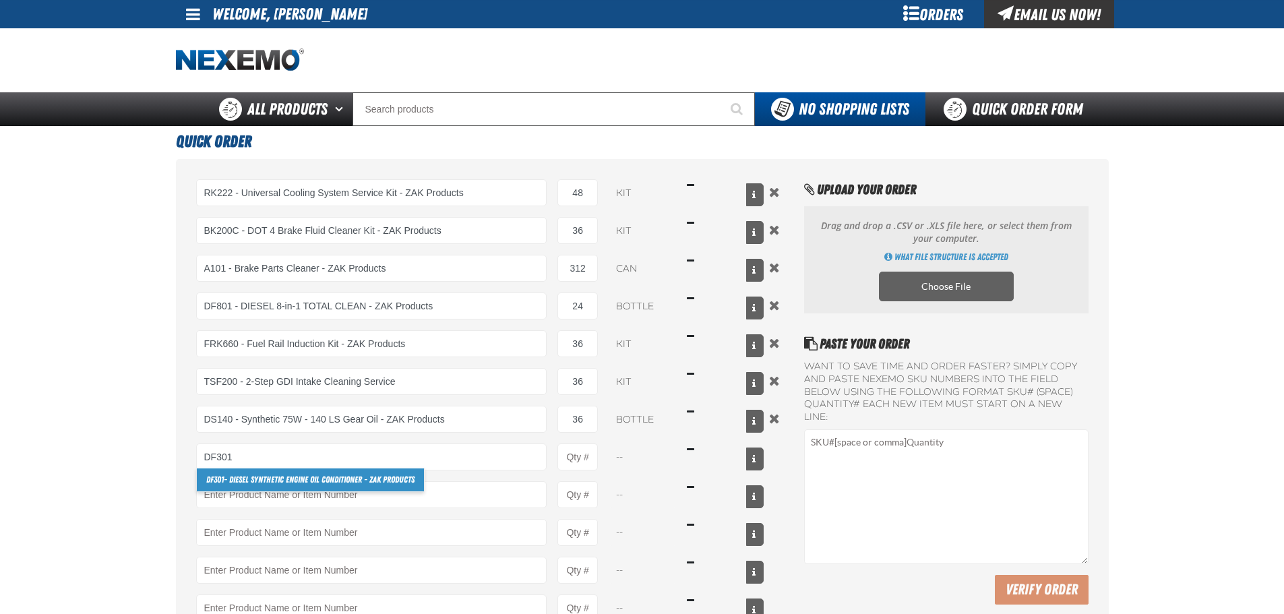
click at [263, 474] on link "DF301 - Diesel Synthetic Engine Oil Conditioner - ZAK Products" at bounding box center [310, 479] width 227 height 23
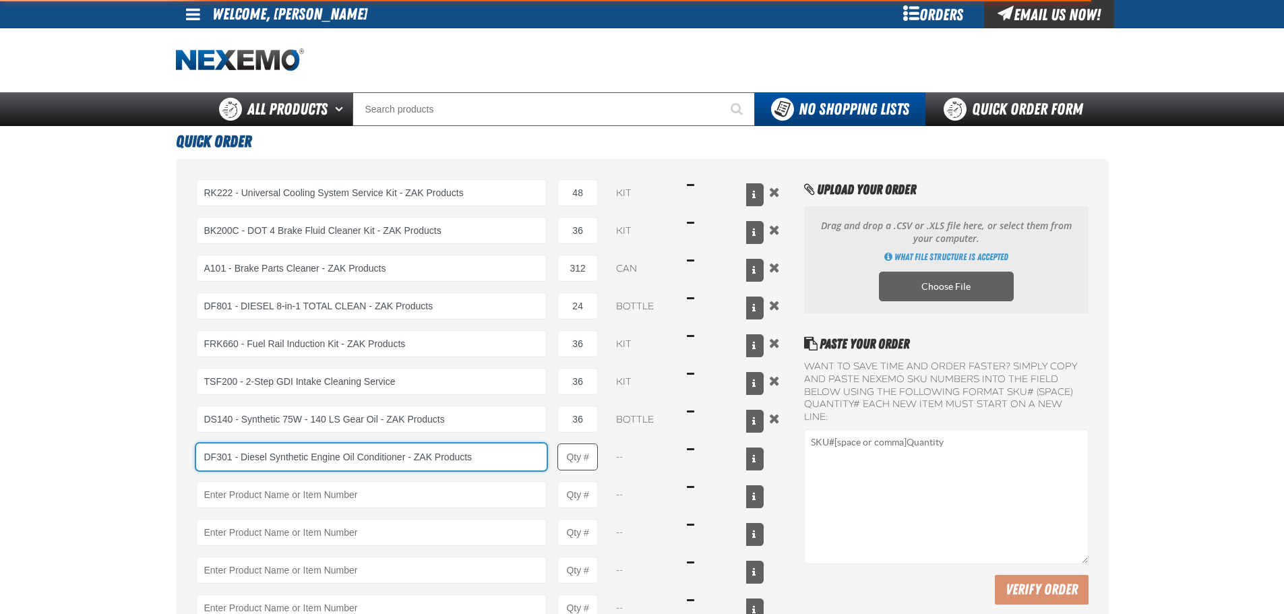
type input "DF301 - Diesel Synthetic Engine Oil Conditioner - ZAK Products"
type input "1"
select select "bottle"
drag, startPoint x: 591, startPoint y: 450, endPoint x: 526, endPoint y: 463, distance: 65.9
click at [526, 463] on div "DF301 - Diesel Synthetic Engine Oil Conditioner - ZAK Products DF301 - Diesel S…" at bounding box center [480, 456] width 568 height 27
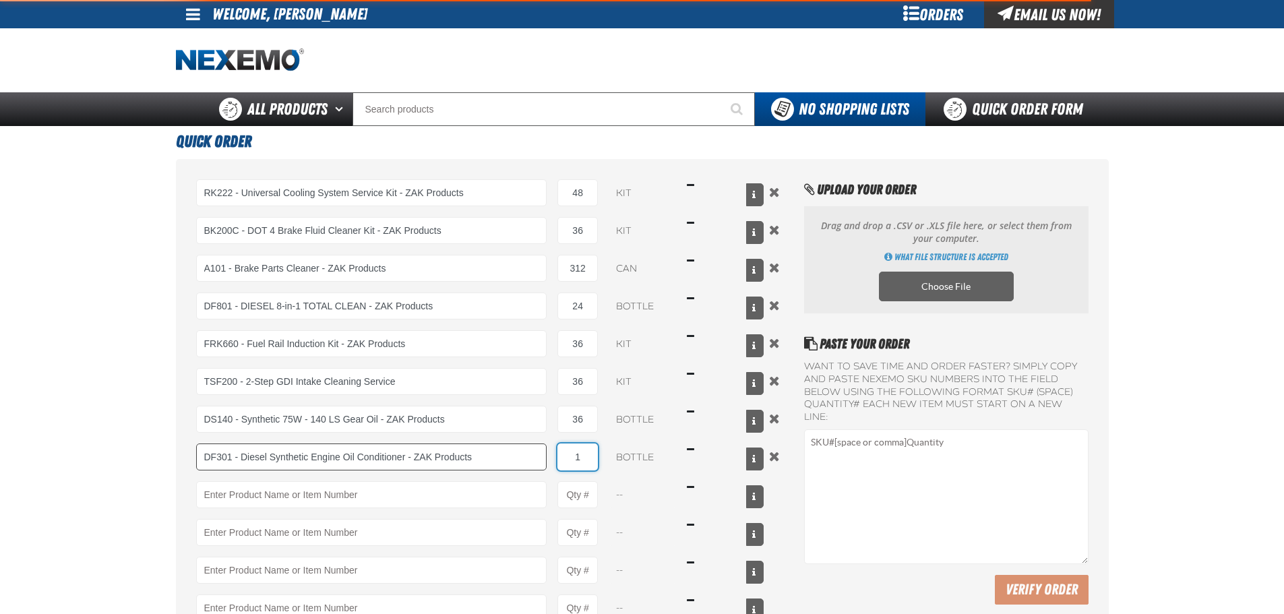
type input "DF301 - Diesel Synthetic Engine Oil Conditioner - ZAK Products"
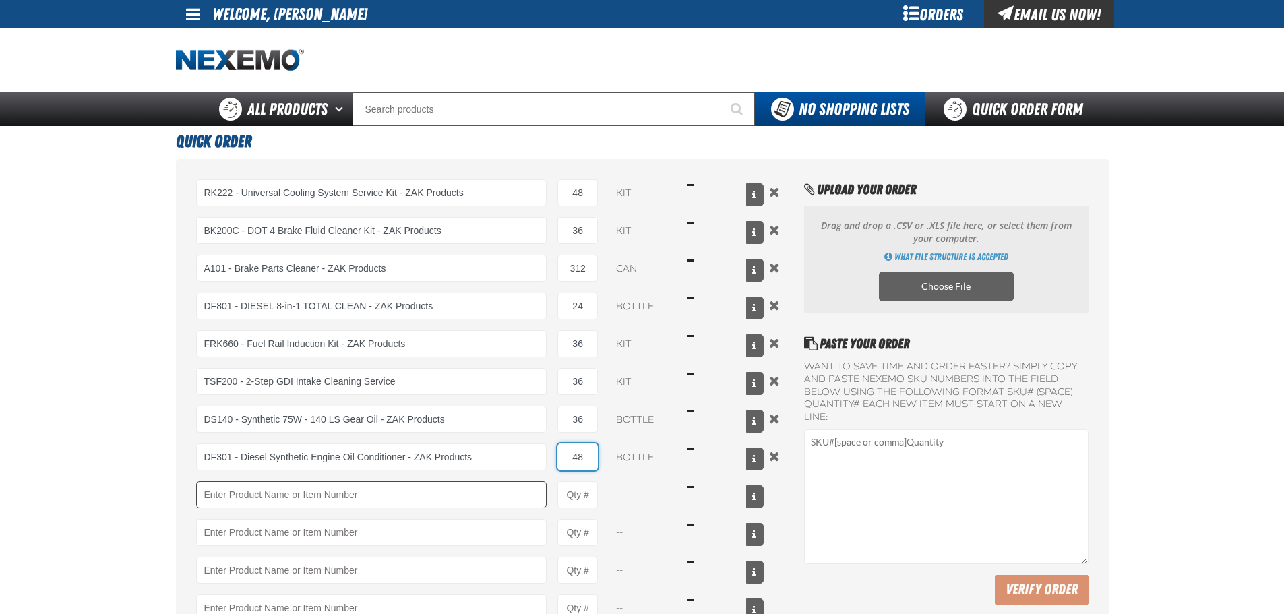
type input "48"
click at [503, 487] on input "Product" at bounding box center [371, 494] width 351 height 27
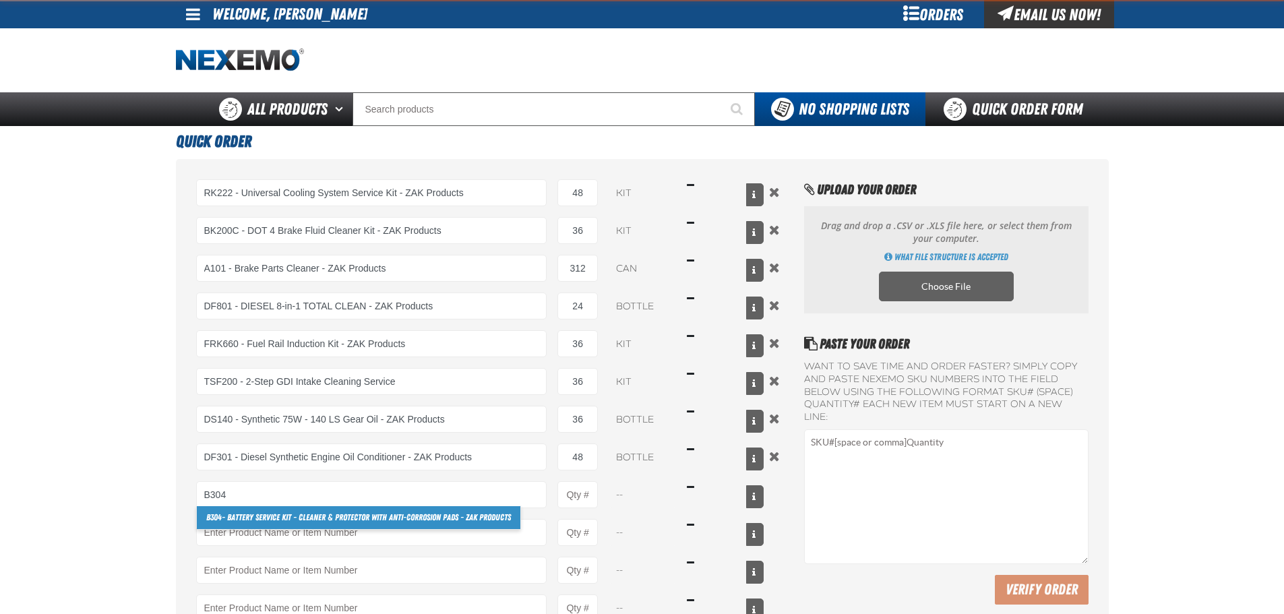
click at [334, 509] on link "B304 - Battery Service Kit - Cleaner & Protector with Anti-Corrosion Pads - ZAK…" at bounding box center [358, 517] width 323 height 23
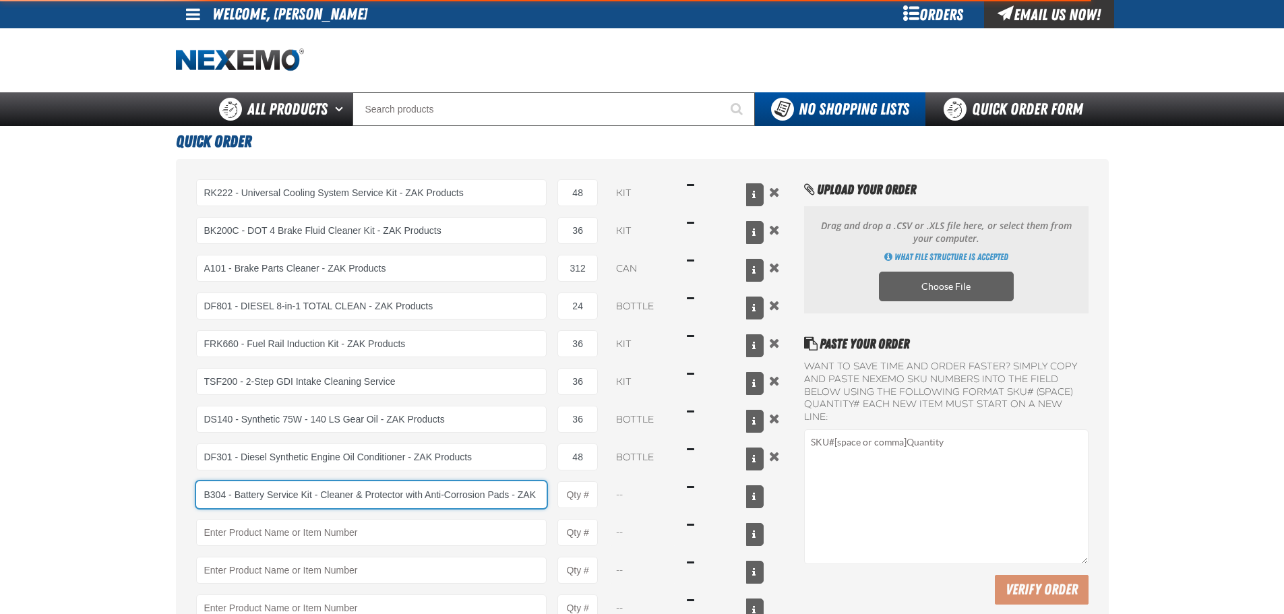
scroll to position [0, 37]
type input "B304 - Battery Service Kit - Cleaner &amp; Protector with Anti-Corrosion Pads -…"
type input "1"
select select "kit"
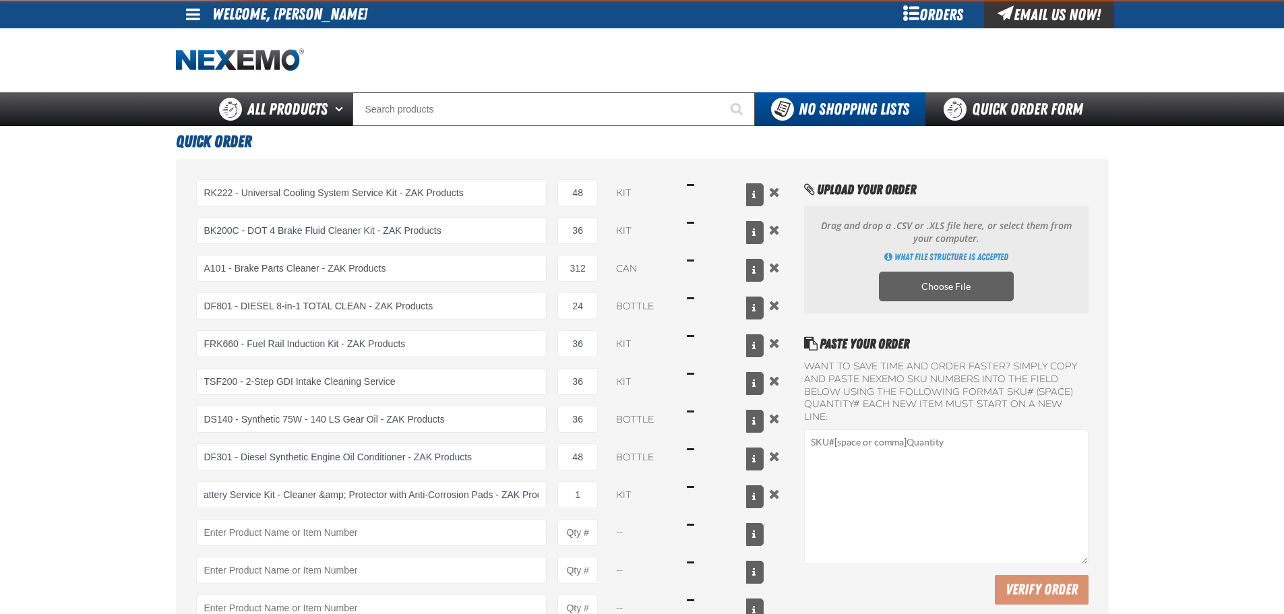
scroll to position [0, 0]
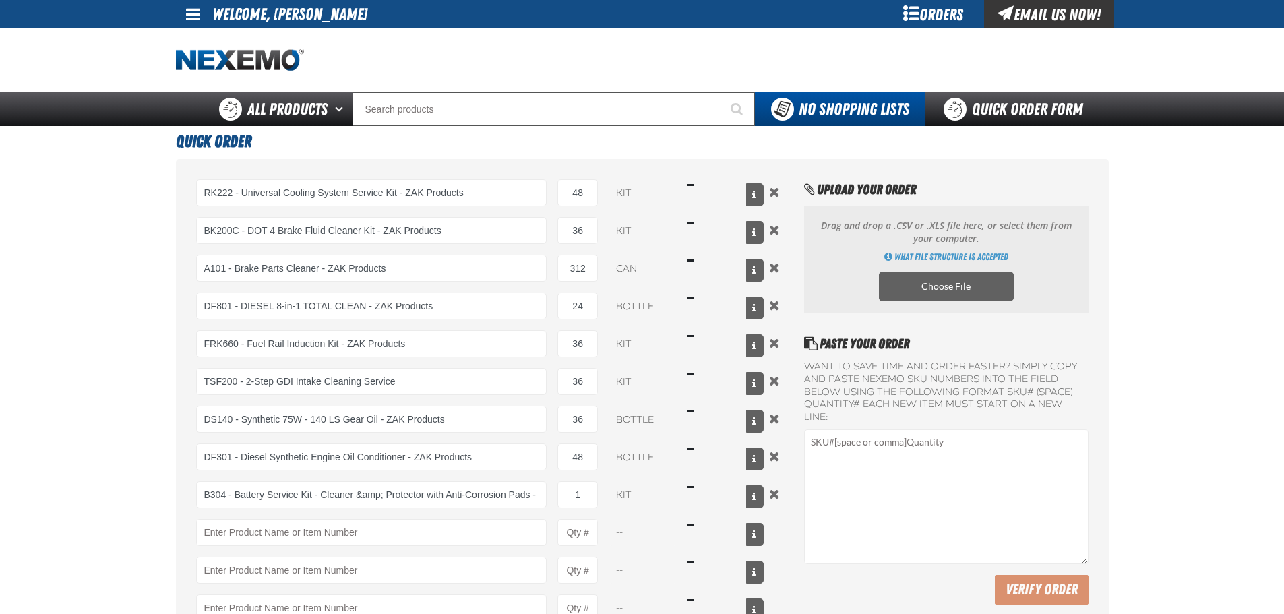
drag, startPoint x: 553, startPoint y: 495, endPoint x: 600, endPoint y: 486, distance: 48.8
click at [600, 486] on div "B304 - Battery Service Kit - Cleaner &amp; Protector with Anti-Corrosion Pads -…" at bounding box center [480, 494] width 568 height 27
type input "B304 - Battery Service Kit - Cleaner &amp; Protector with Anti-Corrosion Pads -…"
click at [582, 489] on input "1" at bounding box center [577, 494] width 40 height 27
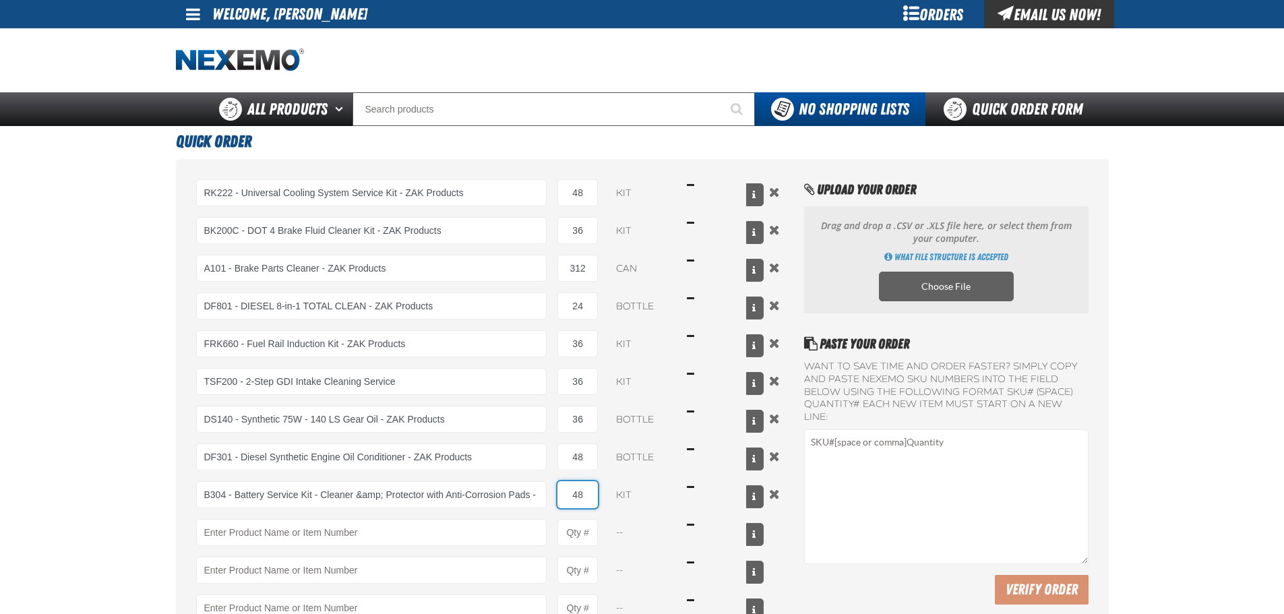
scroll to position [67, 0]
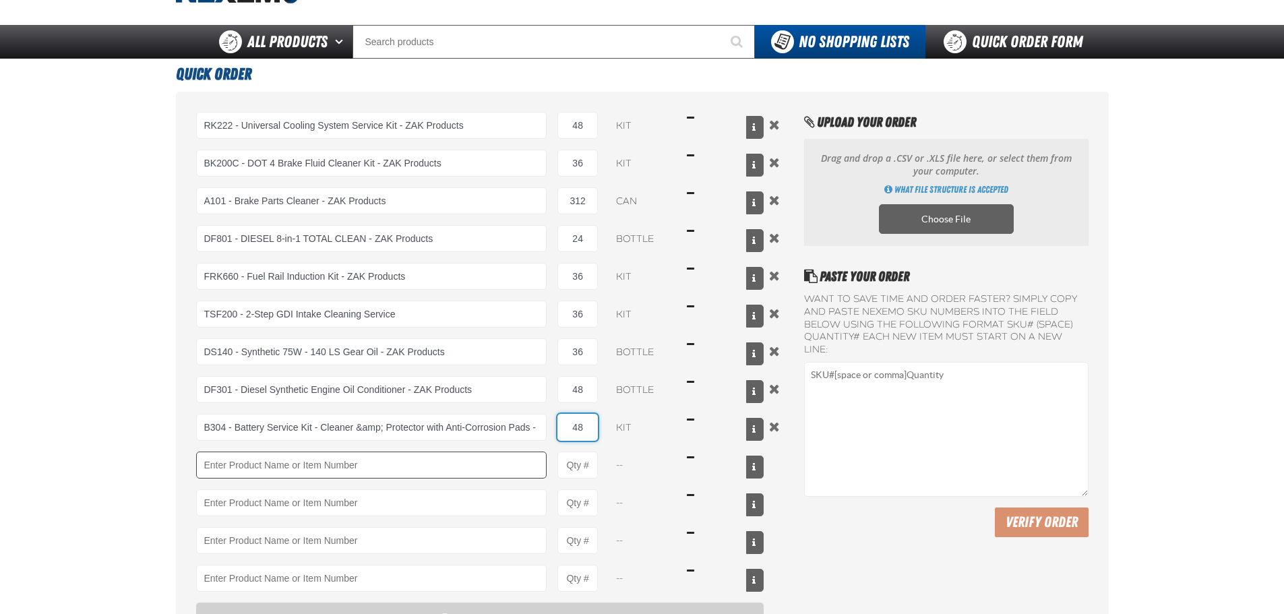
type input "48"
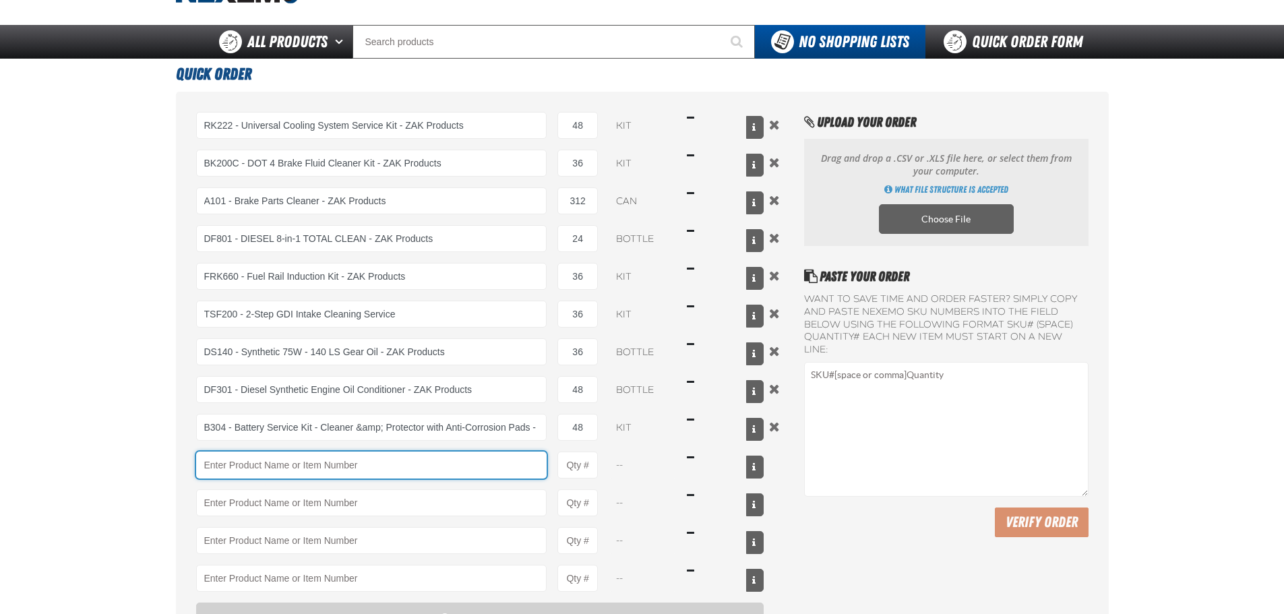
click at [443, 470] on input "Product" at bounding box center [371, 465] width 351 height 27
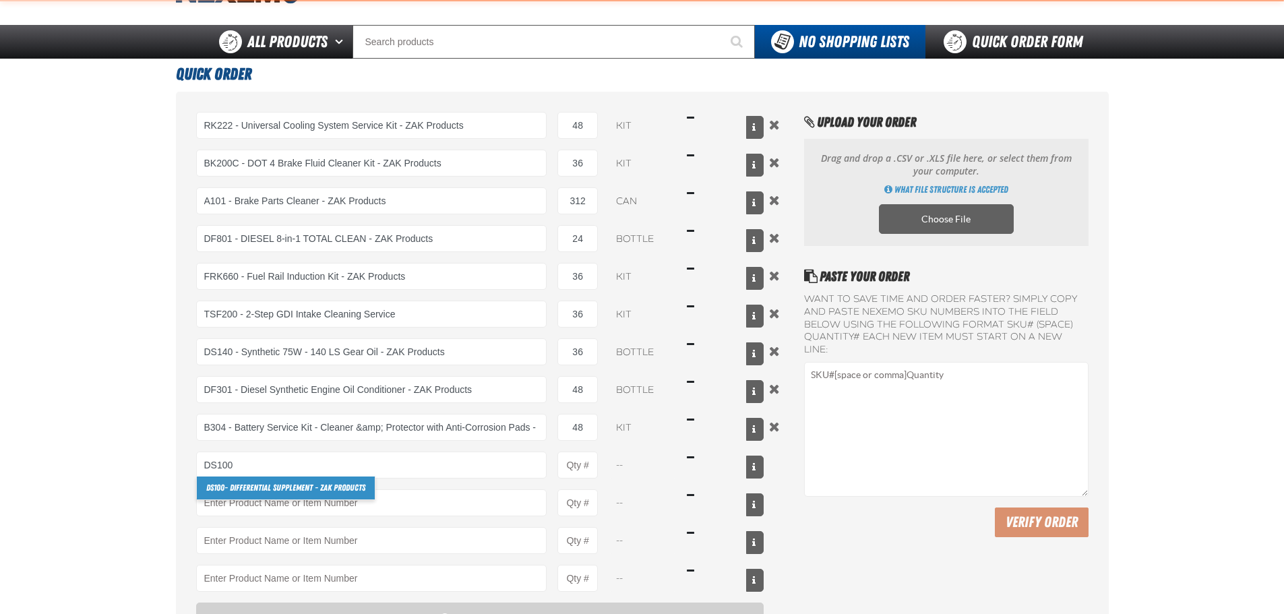
click at [277, 493] on link "DS100 - Differential Supplement - ZAK Products" at bounding box center [286, 487] width 178 height 23
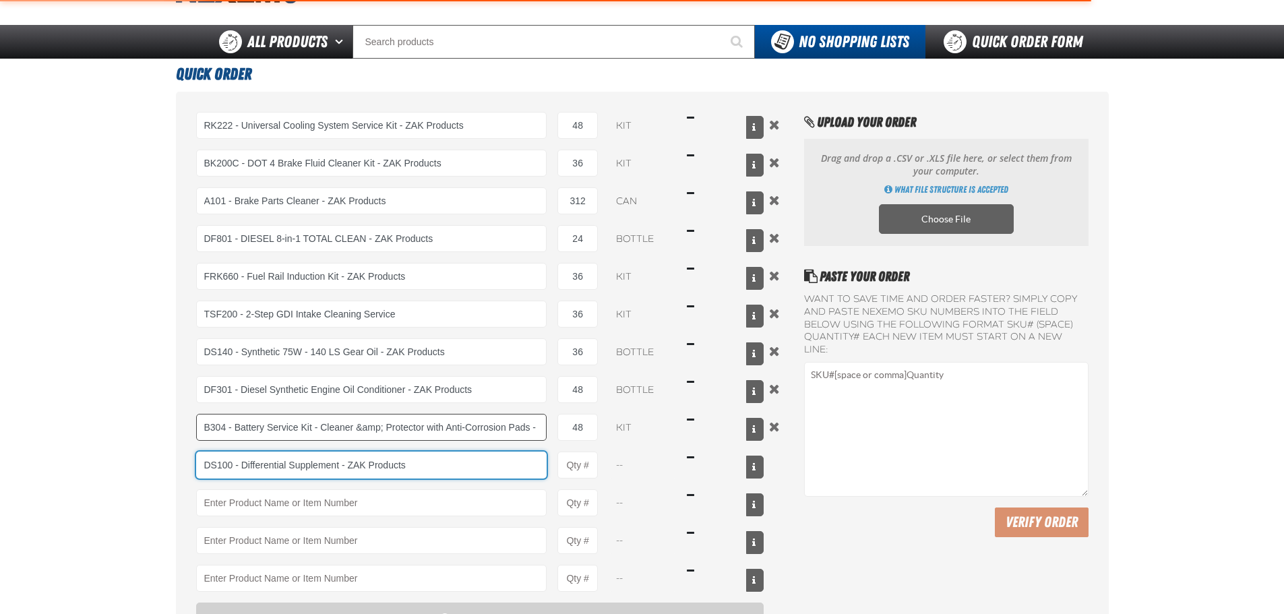
type input "DS100 - Differential Supplement - ZAK Products"
type input "1"
select select "bottle"
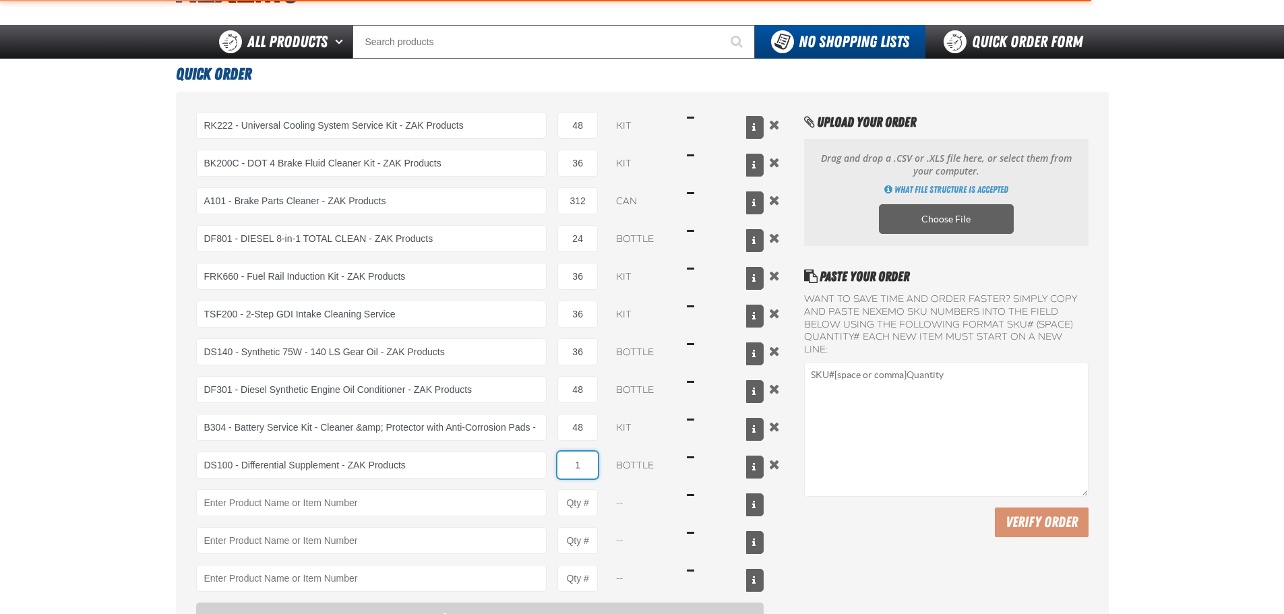
drag, startPoint x: 580, startPoint y: 458, endPoint x: 565, endPoint y: 462, distance: 15.6
click at [565, 462] on input "1" at bounding box center [577, 465] width 40 height 27
type input "DS100 - Differential Supplement - ZAK Products"
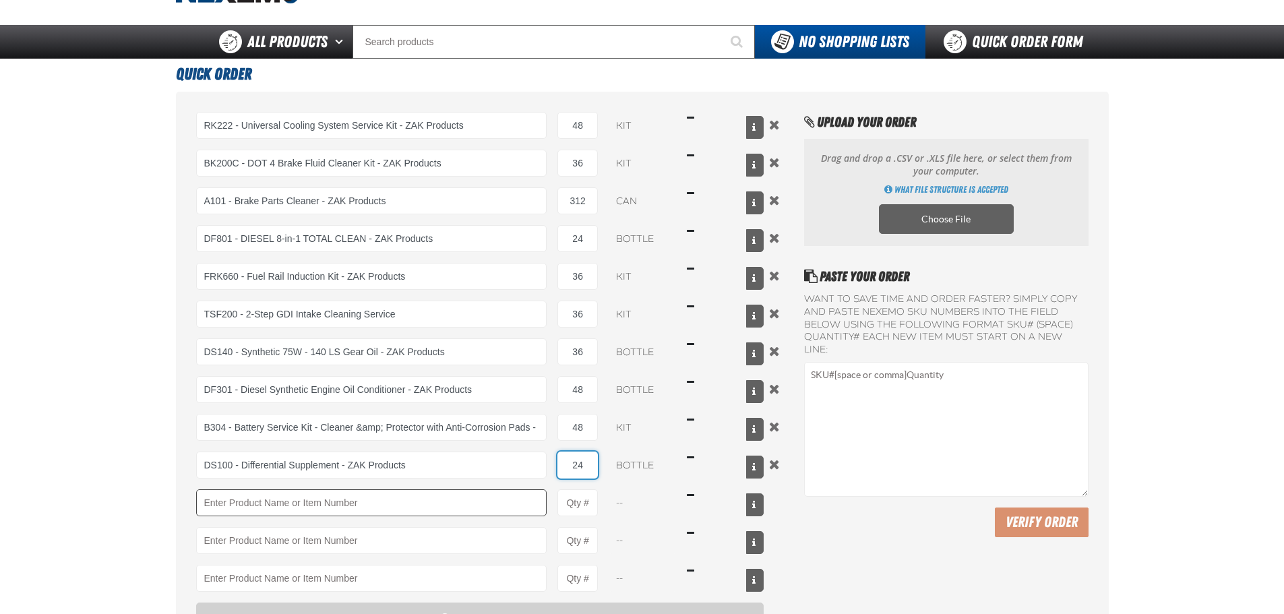
type input "24"
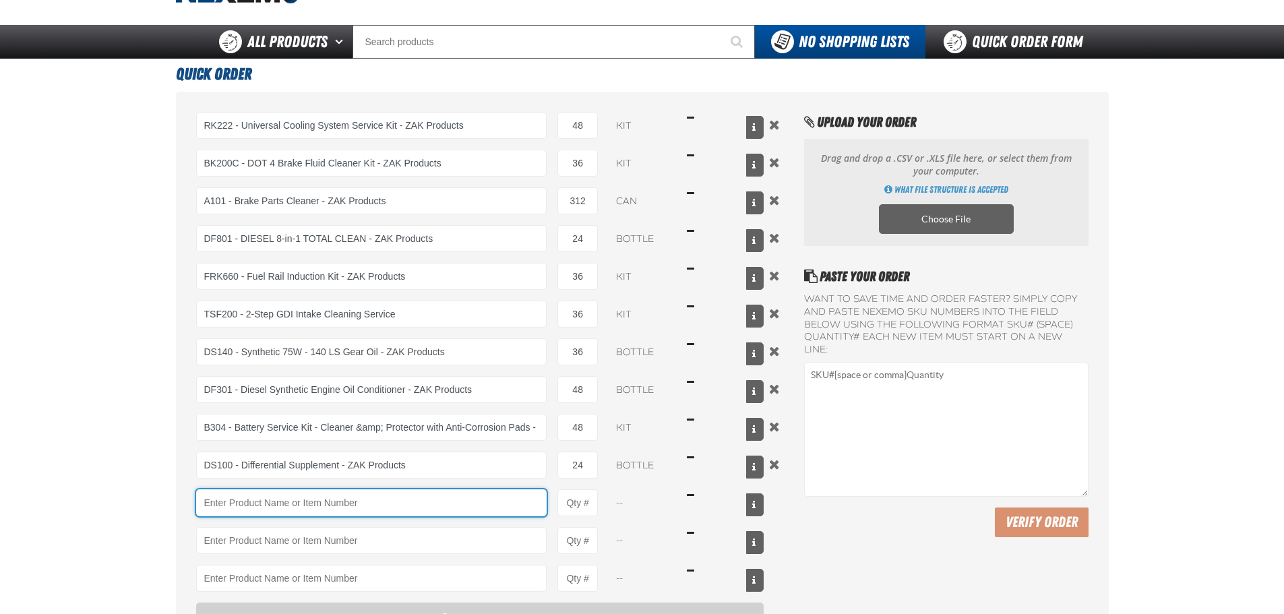
click at [461, 514] on input "Product" at bounding box center [371, 502] width 351 height 27
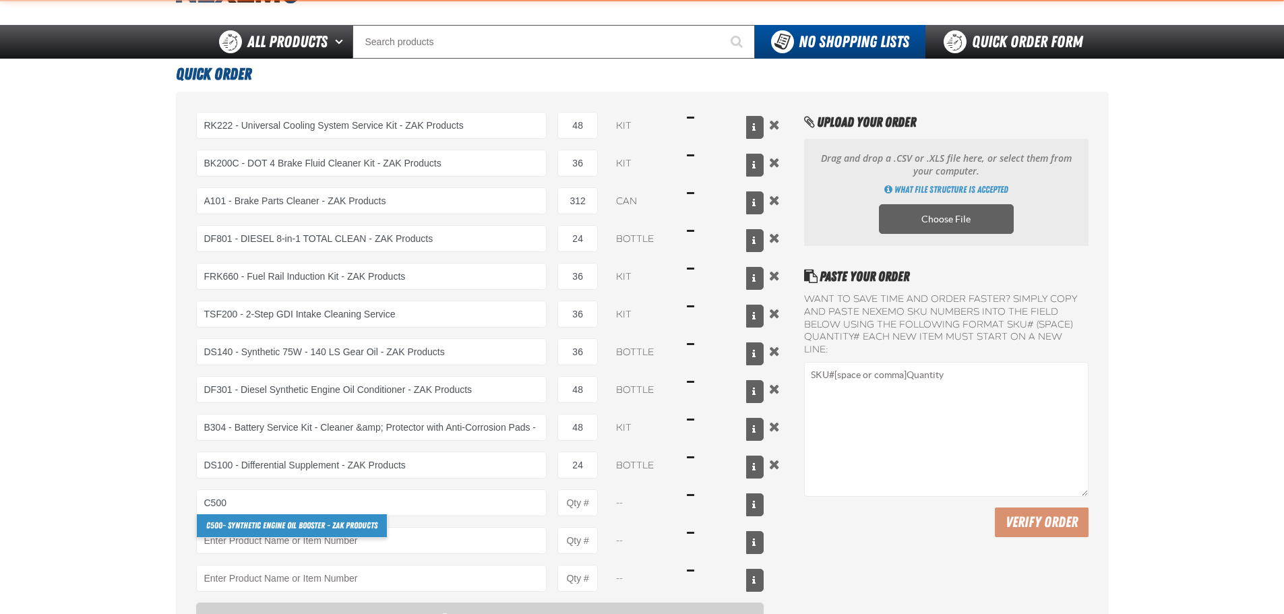
click at [289, 519] on link "C500 - Synthetic Engine Oil Booster - ZAK Products" at bounding box center [292, 525] width 190 height 23
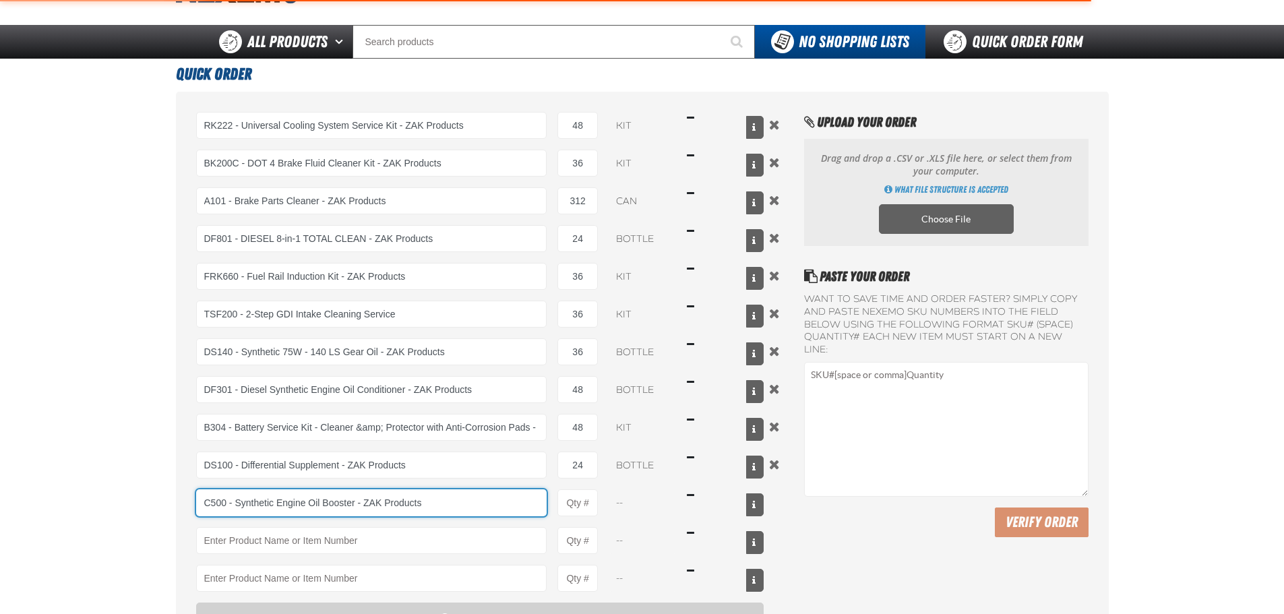
type input "C500 - Synthetic Engine Oil Booster - ZAK Products"
type input "1"
select select "bottle"
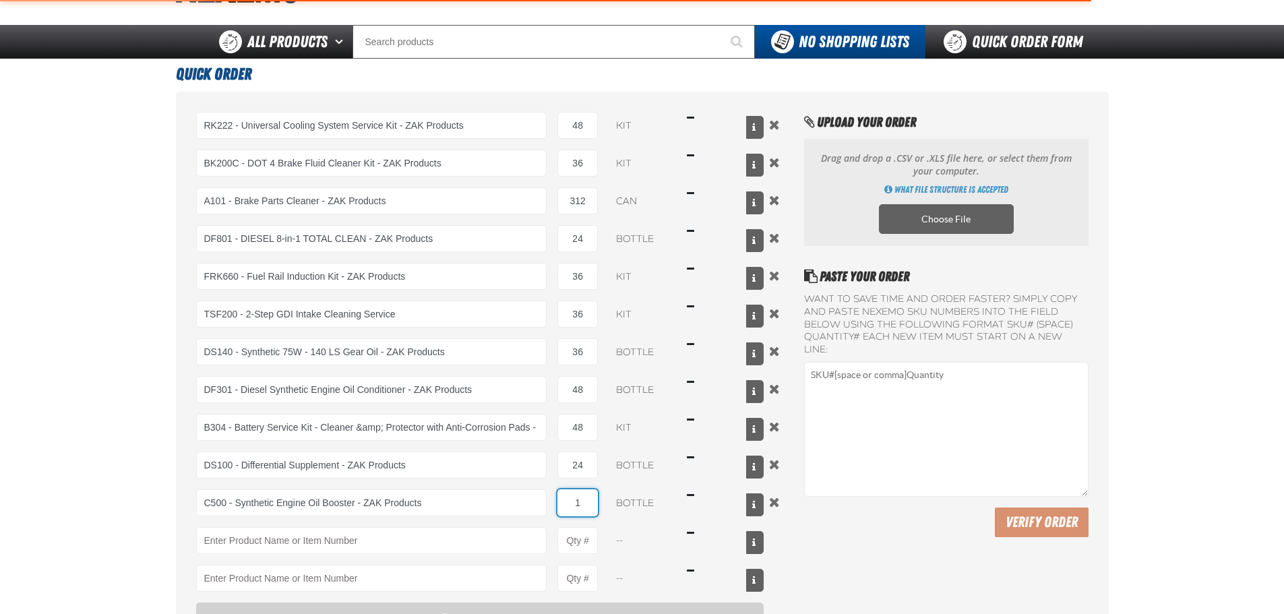
type input "C500 - Synthetic Engine Oil Booster - ZAK Products"
drag, startPoint x: 578, startPoint y: 501, endPoint x: 605, endPoint y: 499, distance: 27.7
click at [605, 499] on div "C500 - Synthetic Engine Oil Booster - ZAK Products C500 - Synthetic Engine Oil …" at bounding box center [480, 502] width 568 height 27
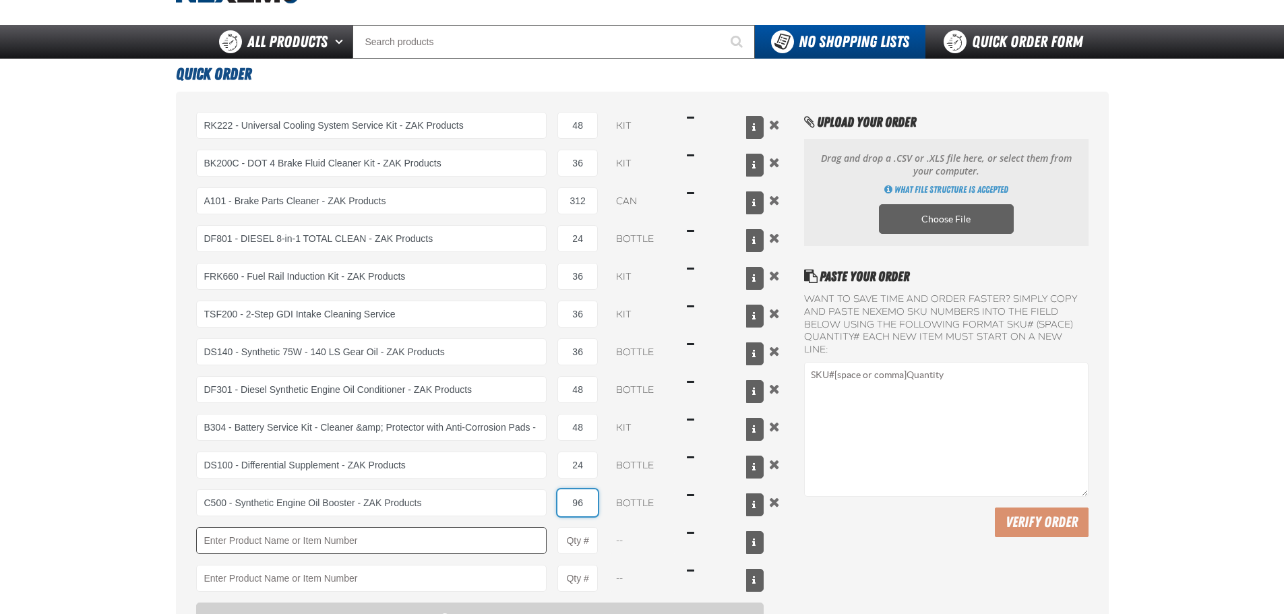
type input "96"
click at [307, 541] on input "Product" at bounding box center [371, 540] width 351 height 27
click at [277, 559] on link "F610 - Z-Tech - ZAK Products" at bounding box center [253, 563] width 113 height 23
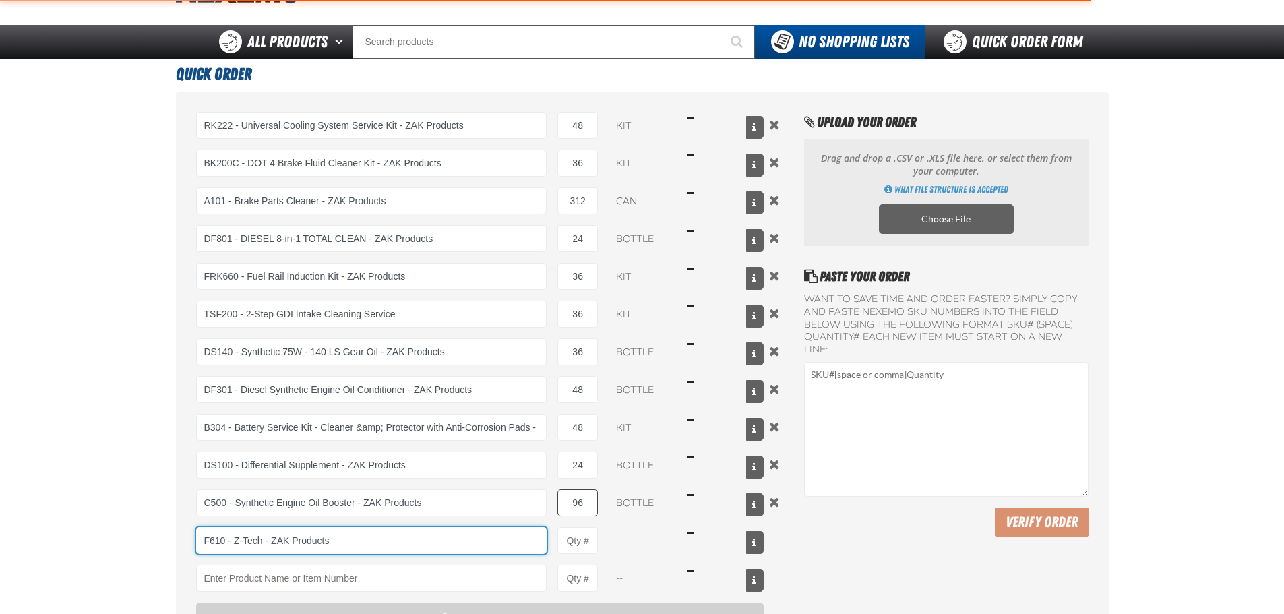
type input "F610 - Z-Tech - ZAK Products"
type input "1"
select select "bottle"
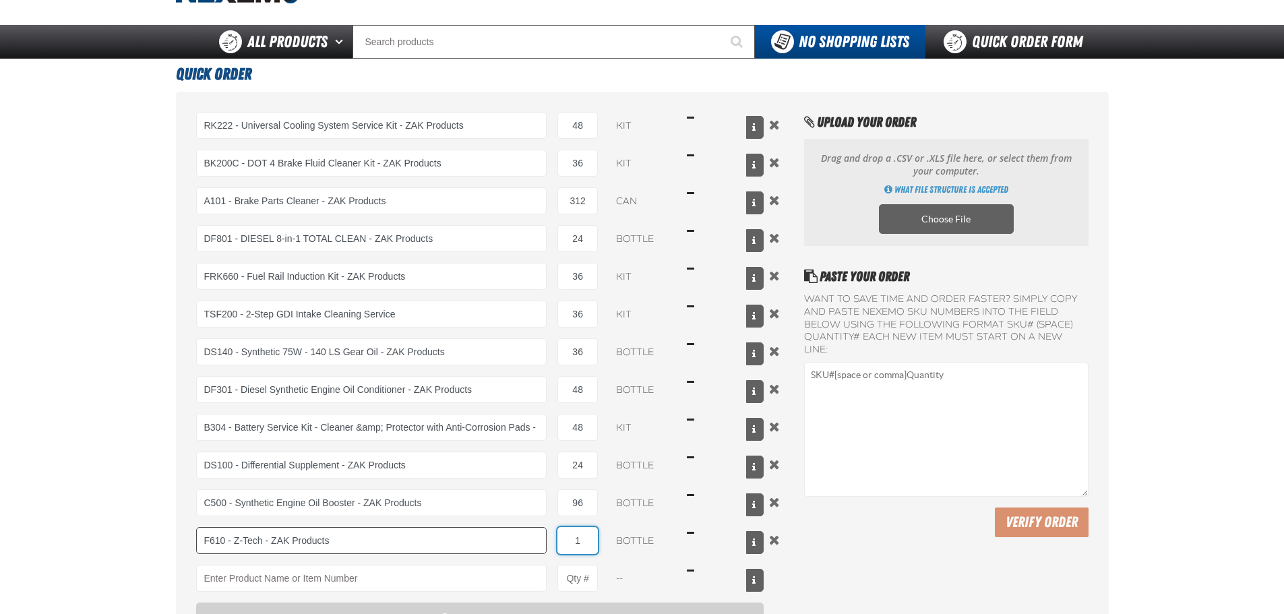
drag, startPoint x: 582, startPoint y: 538, endPoint x: 530, endPoint y: 542, distance: 52.0
click at [530, 542] on div "F610 - Z-Tech - ZAK Products F610 - Z-Tech - ZAK Products 1 bottle $16.49" at bounding box center [480, 540] width 568 height 27
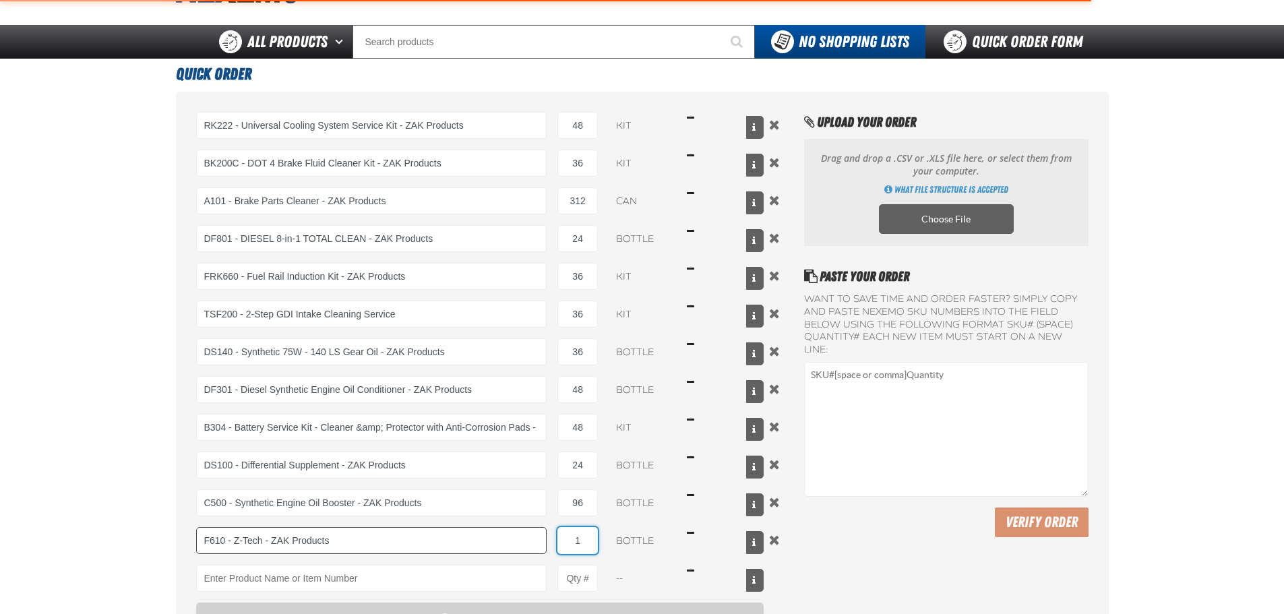
type input "F610 - Z-Tech - ZAK Products"
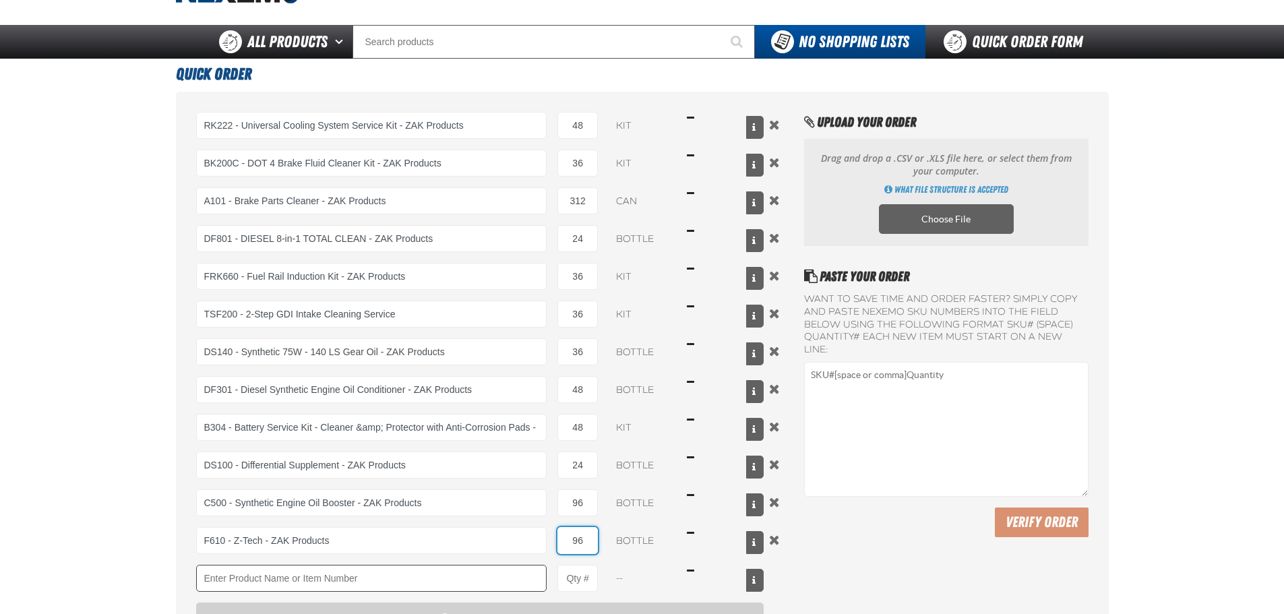
type input "96"
click at [482, 571] on input "Product" at bounding box center [371, 578] width 351 height 27
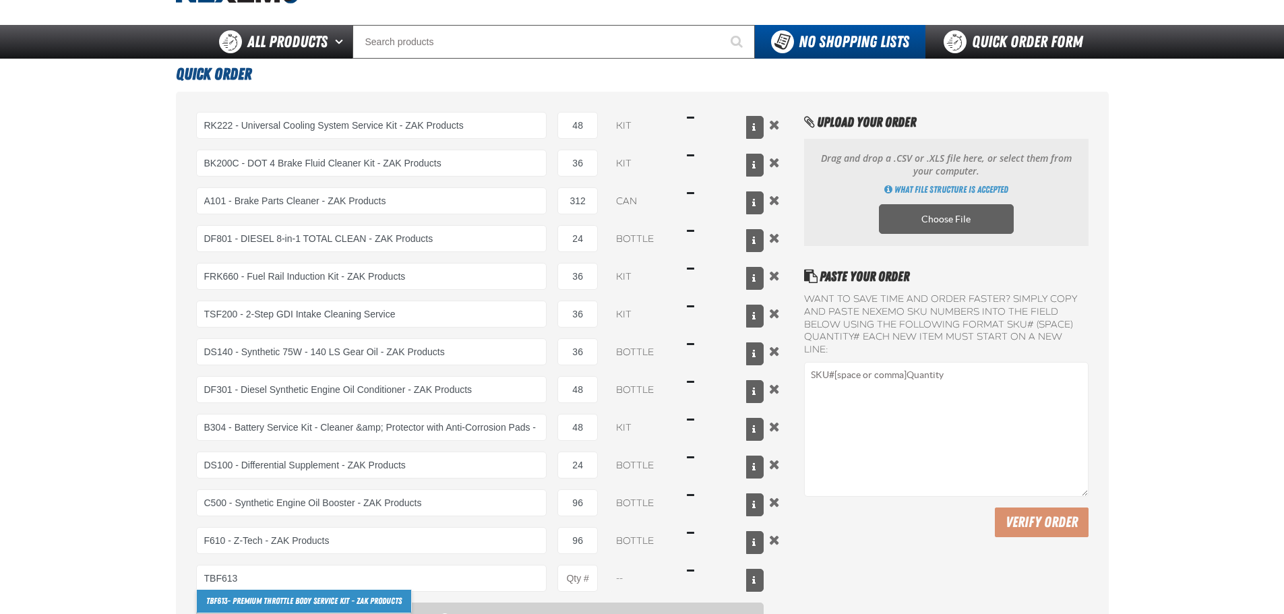
click at [335, 599] on link "TBF613 - Premium Throttle Body Service Kit - ZAK Products" at bounding box center [304, 601] width 214 height 23
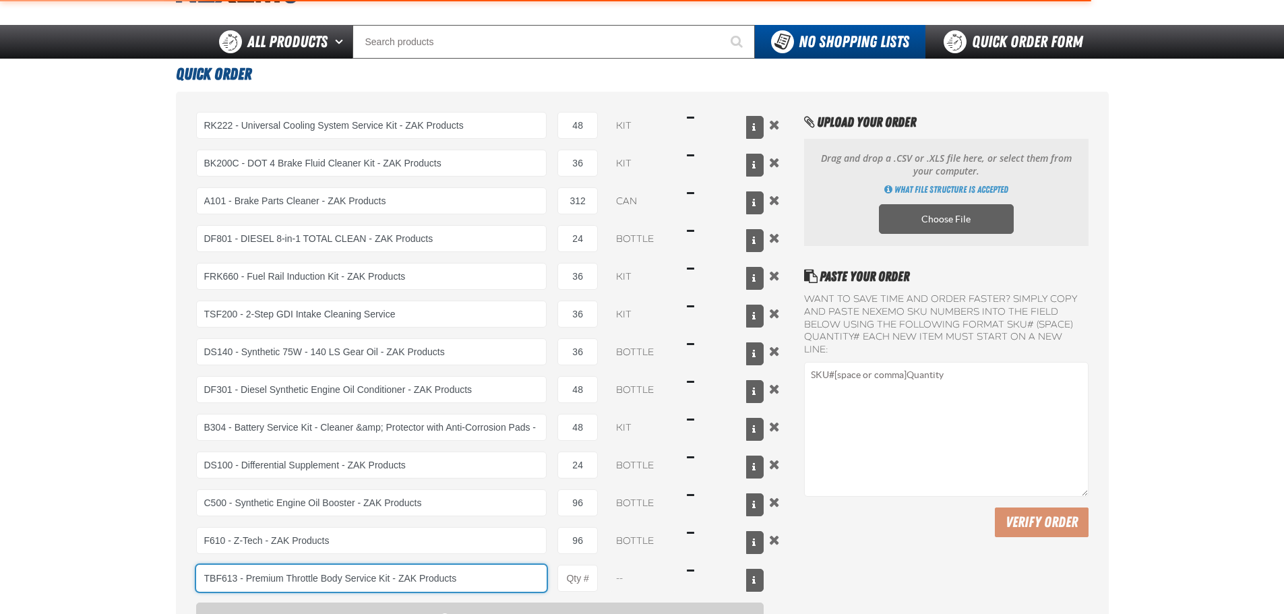
type input "TBF613 - Premium Throttle Body Service Kit - ZAK Products"
type input "1"
select select "kit"
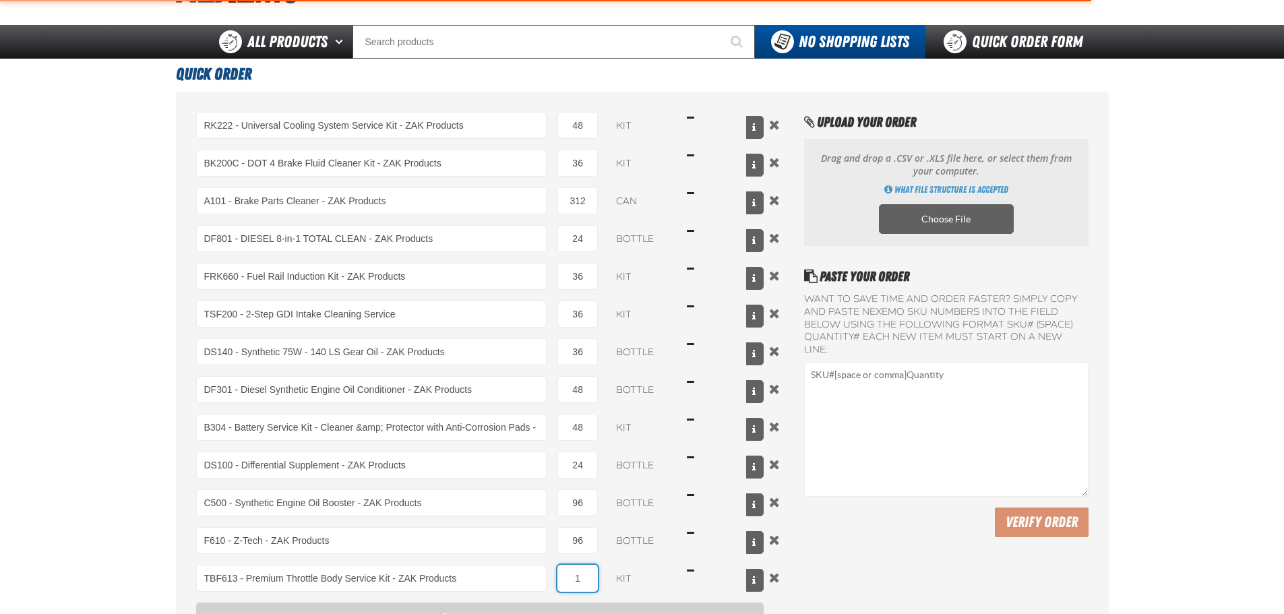
type input "TBF613 - Premium Throttle Body Service Kit - ZAK Products"
drag, startPoint x: 584, startPoint y: 581, endPoint x: 553, endPoint y: 582, distance: 31.0
click at [553, 582] on div "TBF613 - Premium Throttle Body Service Kit - ZAK Products TBF613 - Premium Thro…" at bounding box center [480, 578] width 568 height 27
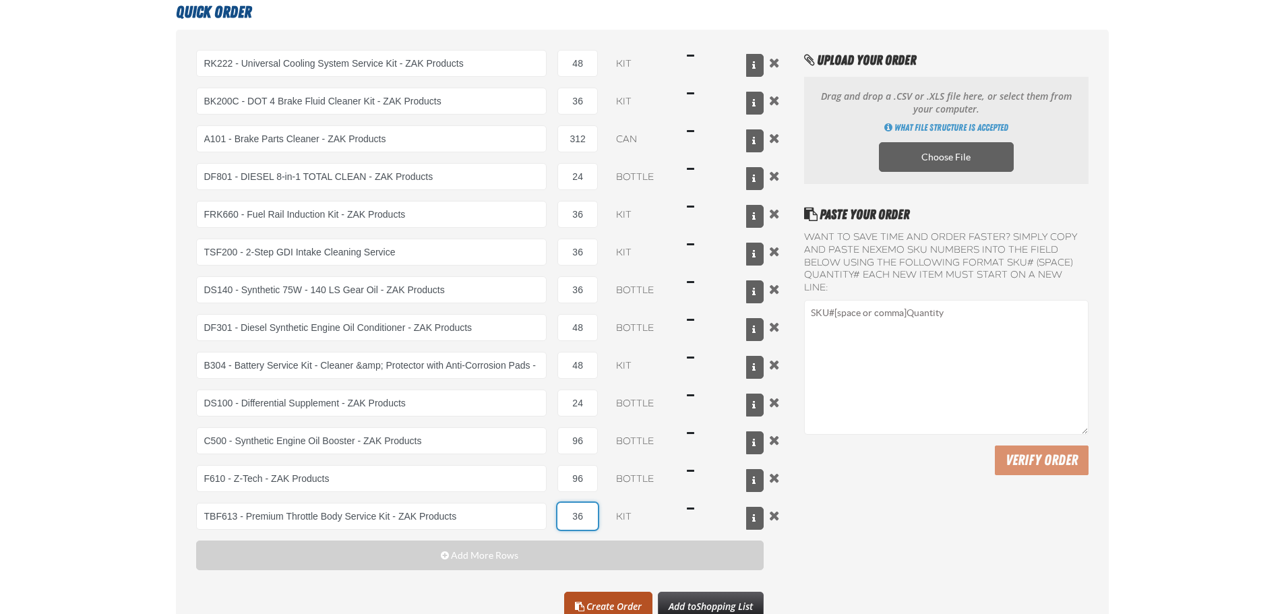
scroll to position [135, 0]
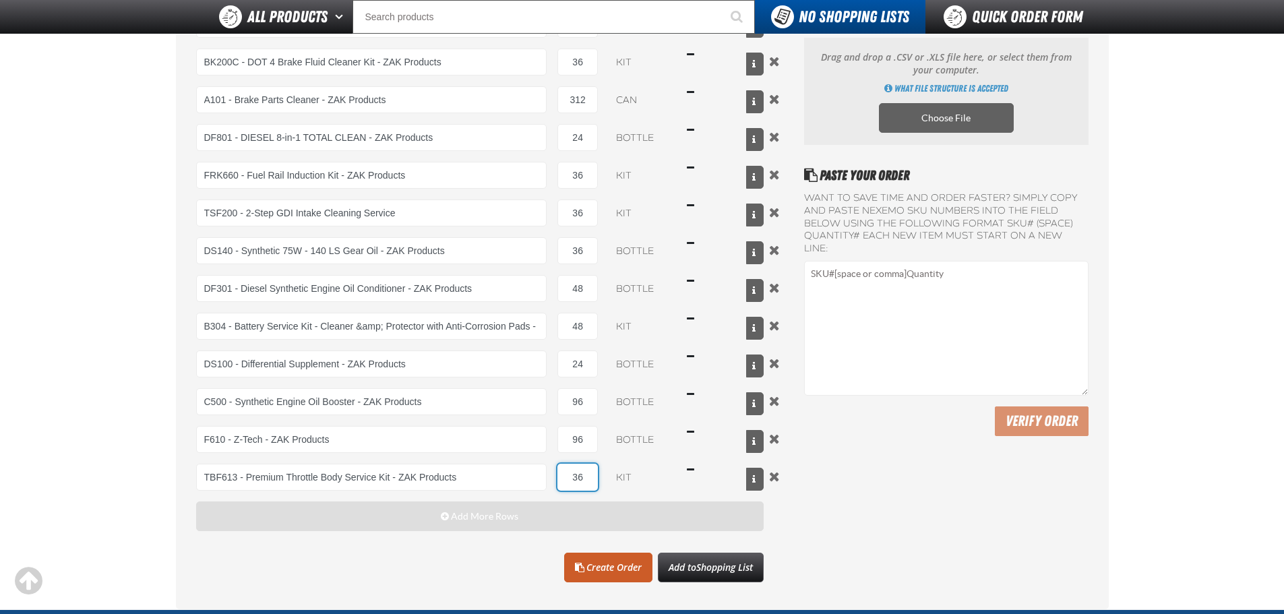
type input "36"
click at [565, 516] on button "Add More Rows" at bounding box center [480, 516] width 568 height 30
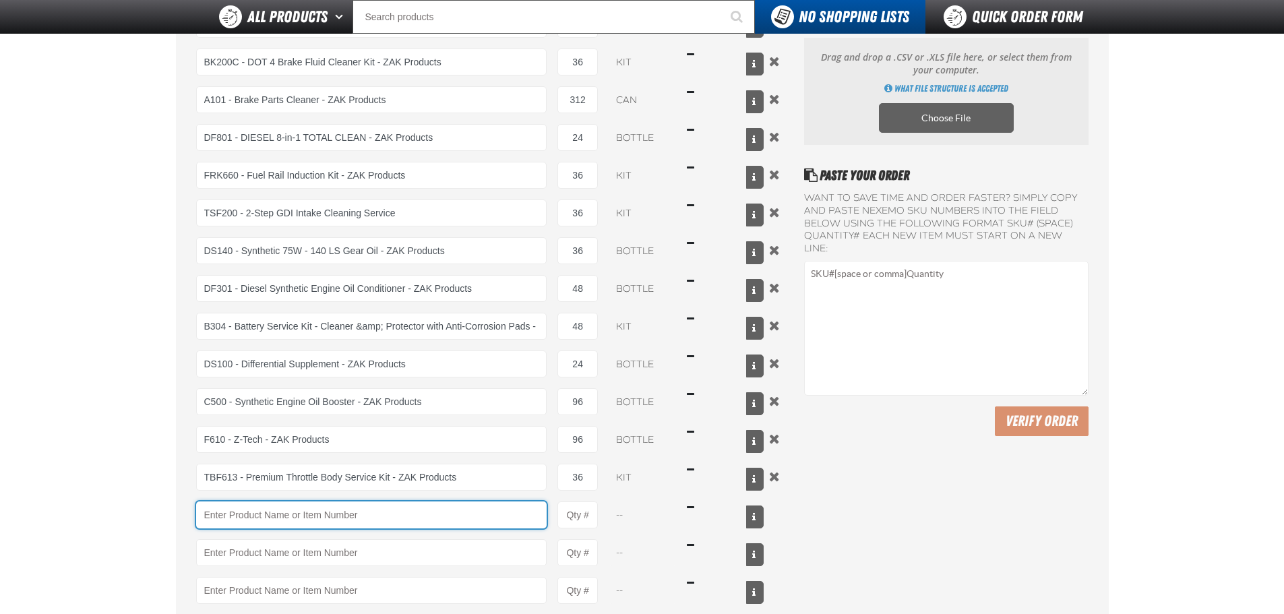
click at [406, 522] on input "Product" at bounding box center [371, 514] width 351 height 27
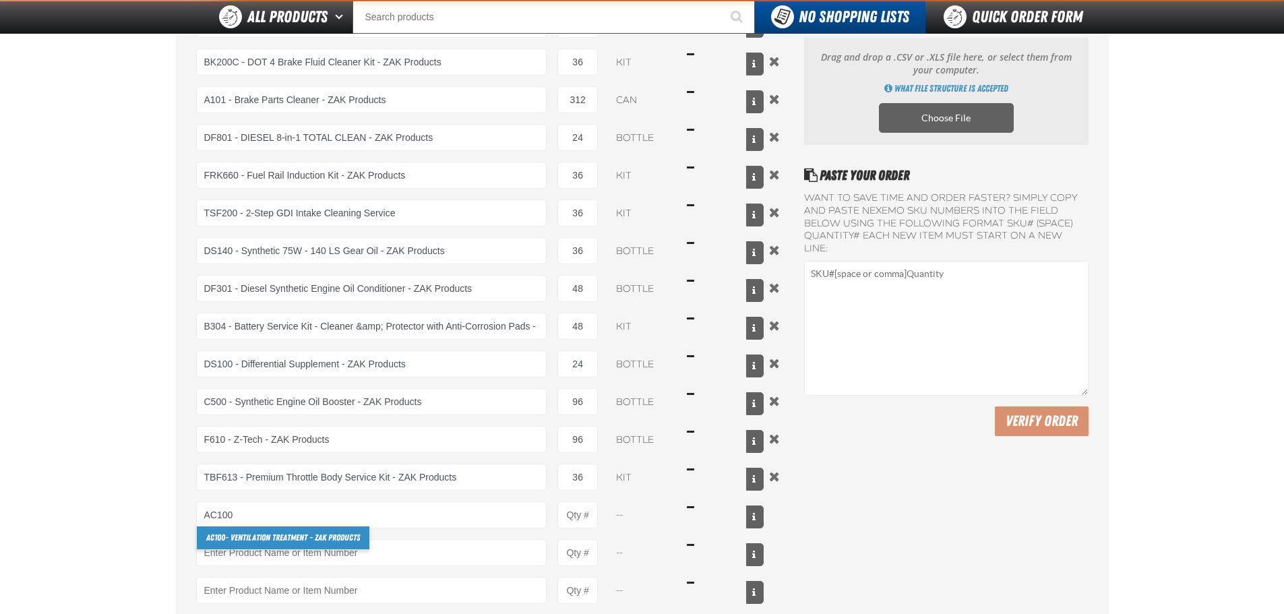
drag, startPoint x: 226, startPoint y: 536, endPoint x: 253, endPoint y: 530, distance: 27.6
click at [226, 536] on link "AC100 - Ventilation Treatment - ZAK Products" at bounding box center [283, 537] width 173 height 23
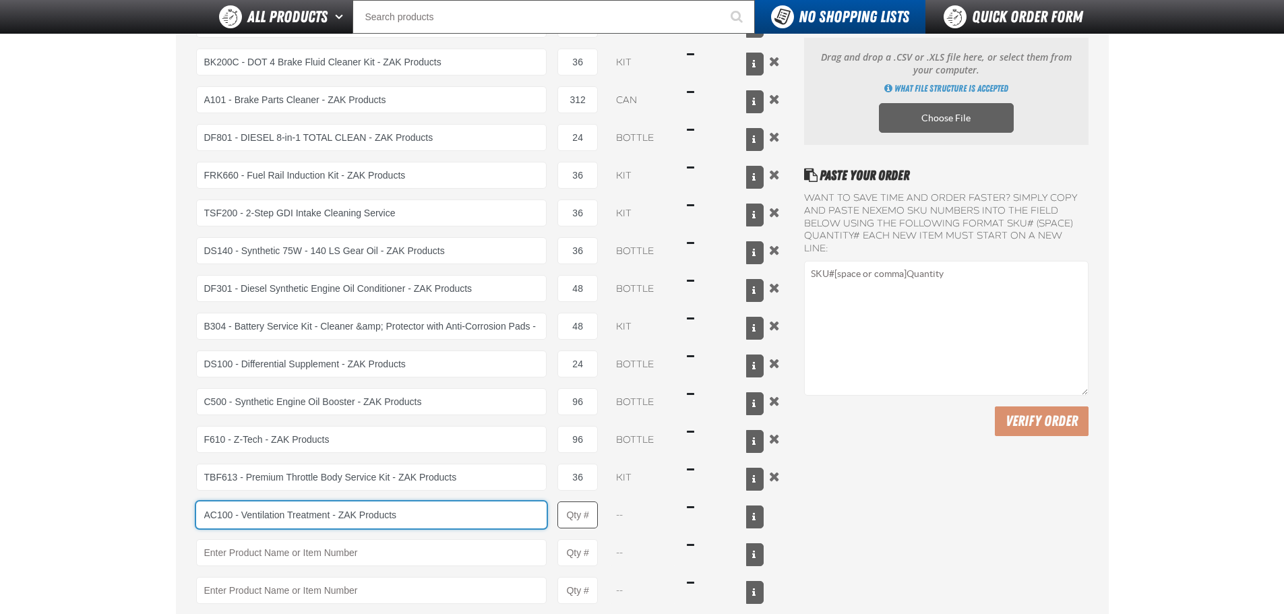
type input "AC100 - Ventilation Treatment - ZAK Products"
type input "1"
select select "can"
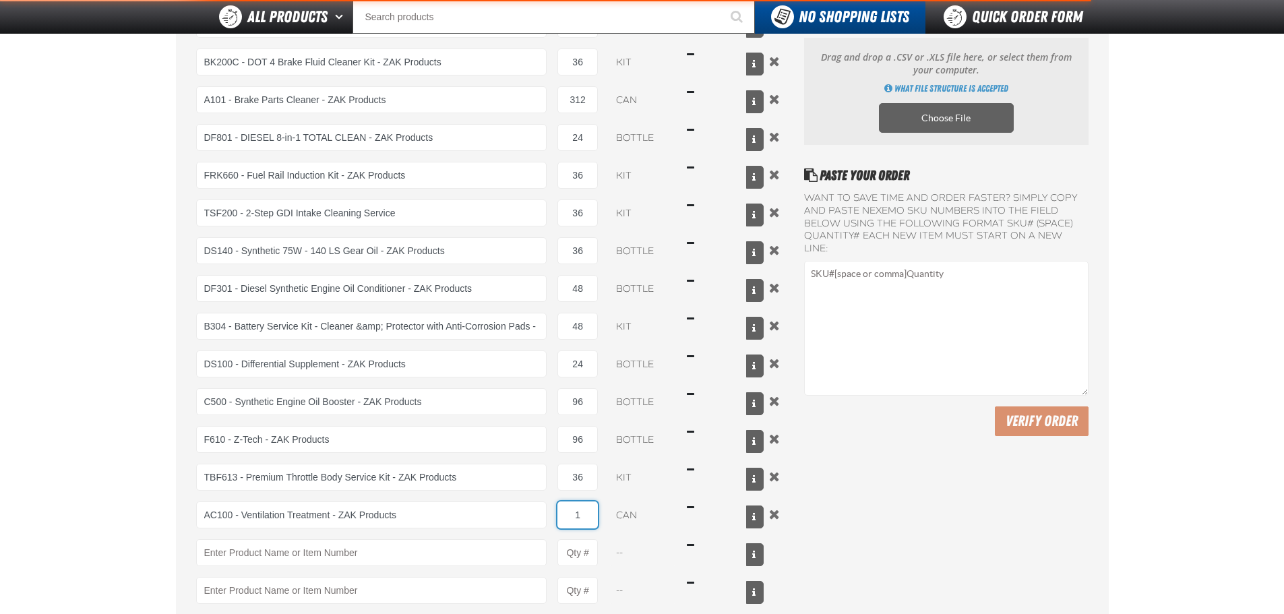
drag, startPoint x: 588, startPoint y: 514, endPoint x: 551, endPoint y: 518, distance: 37.9
click at [551, 518] on div "AC100 - Ventilation Treatment - ZAK Products AC100 - Ventilation Treatment - ZA…" at bounding box center [480, 514] width 568 height 27
type input "AC100 - Ventilation Treatment - ZAK Products"
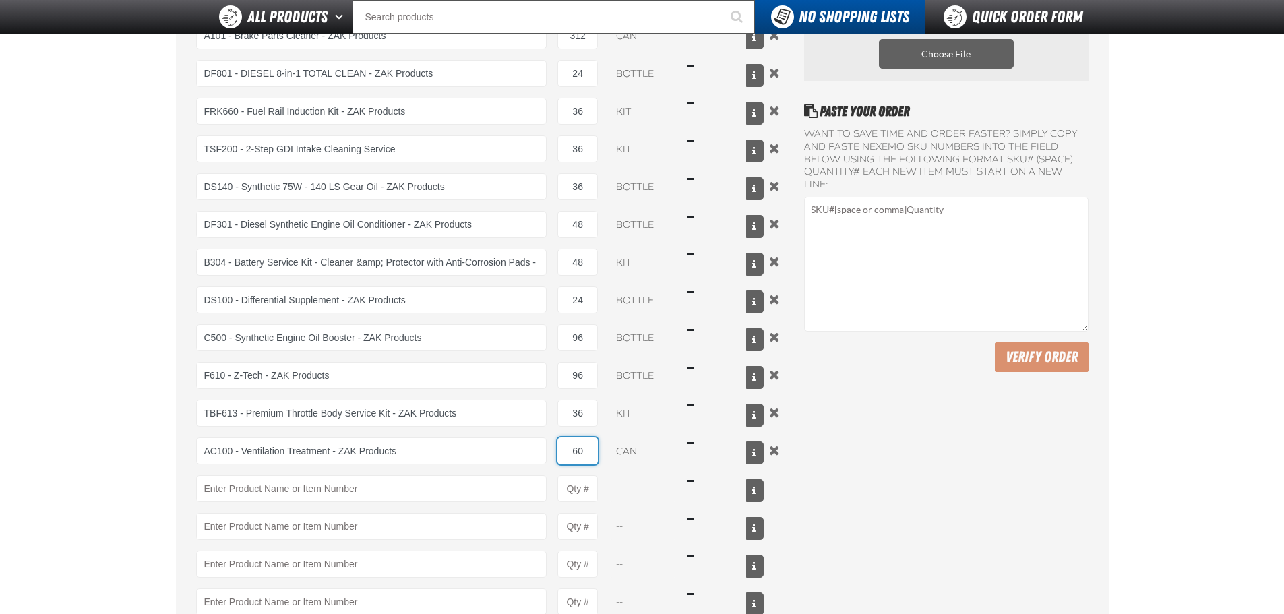
scroll to position [337, 0]
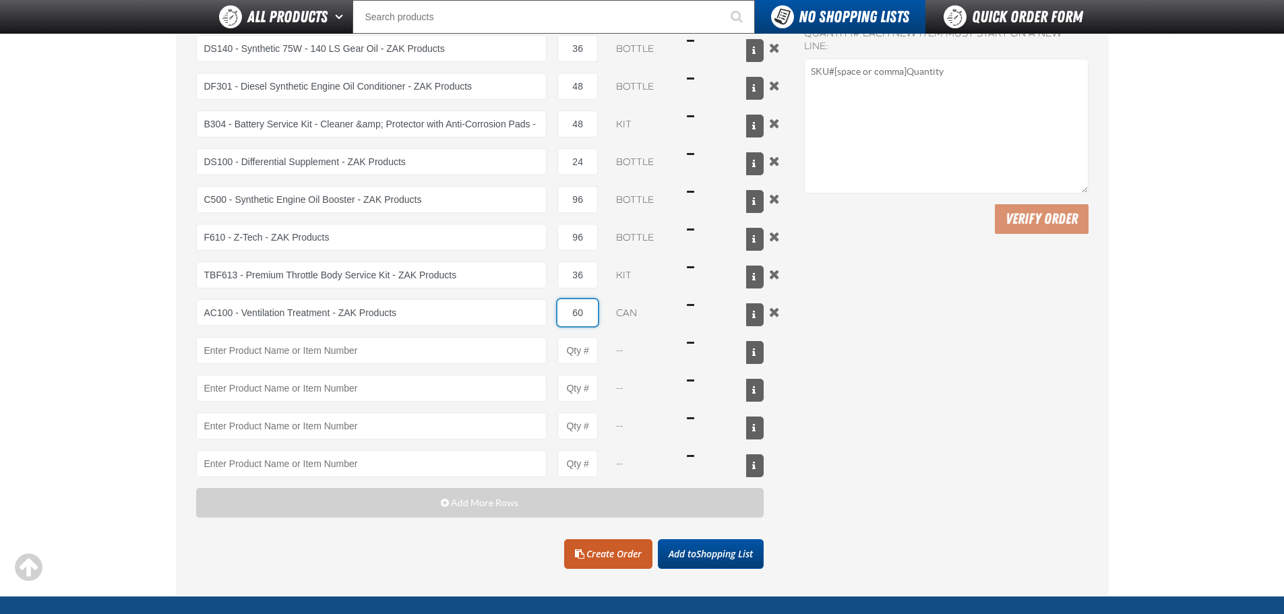
type input "60"
click at [708, 553] on span "Shopping List" at bounding box center [724, 553] width 57 height 13
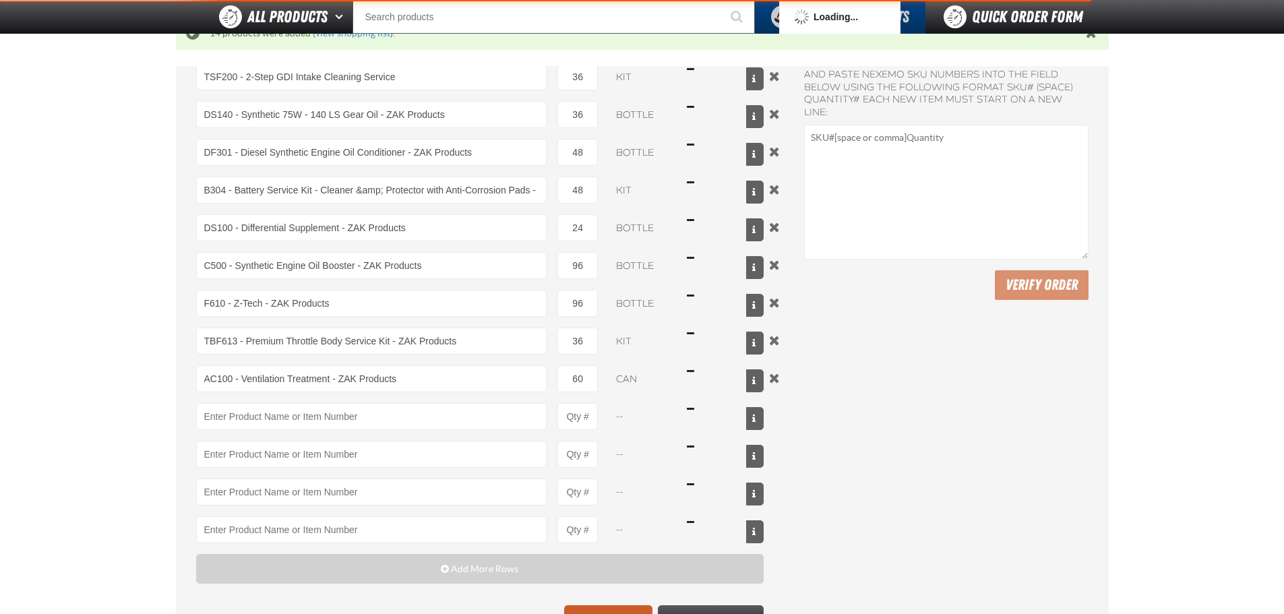
scroll to position [403, 0]
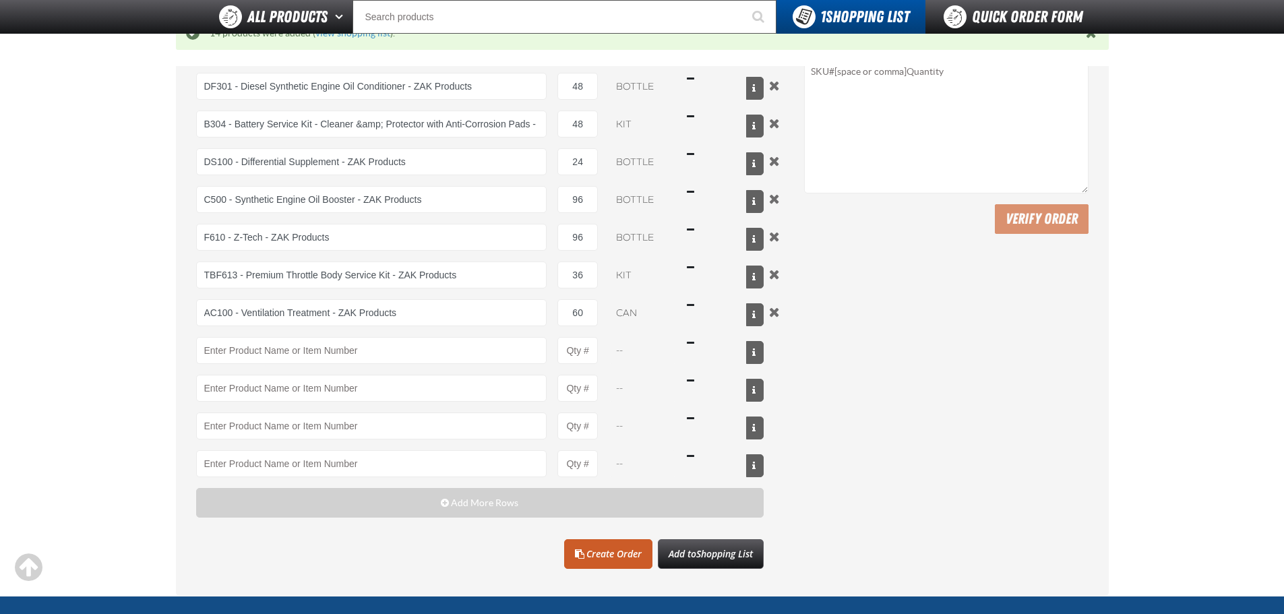
click at [379, 38] on div "14 products were added ( view shopping list )." at bounding box center [642, 33] width 886 height 13
click at [377, 35] on link "view shopping list" at bounding box center [352, 33] width 75 height 11
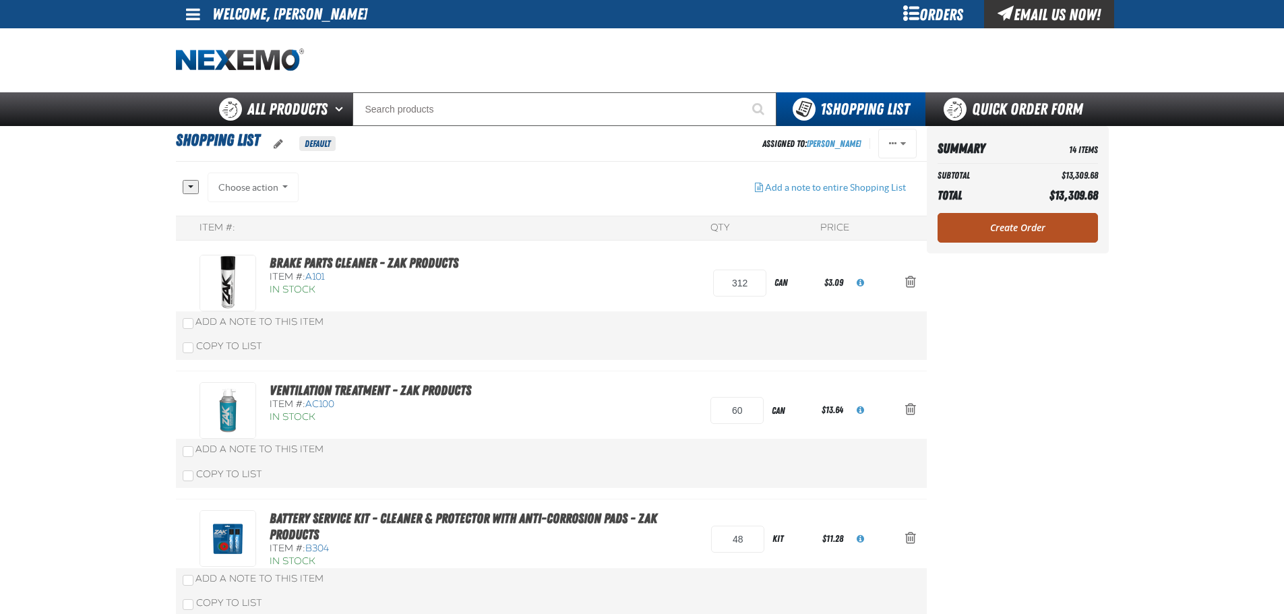
click at [1016, 224] on link "Create Order" at bounding box center [1017, 228] width 160 height 30
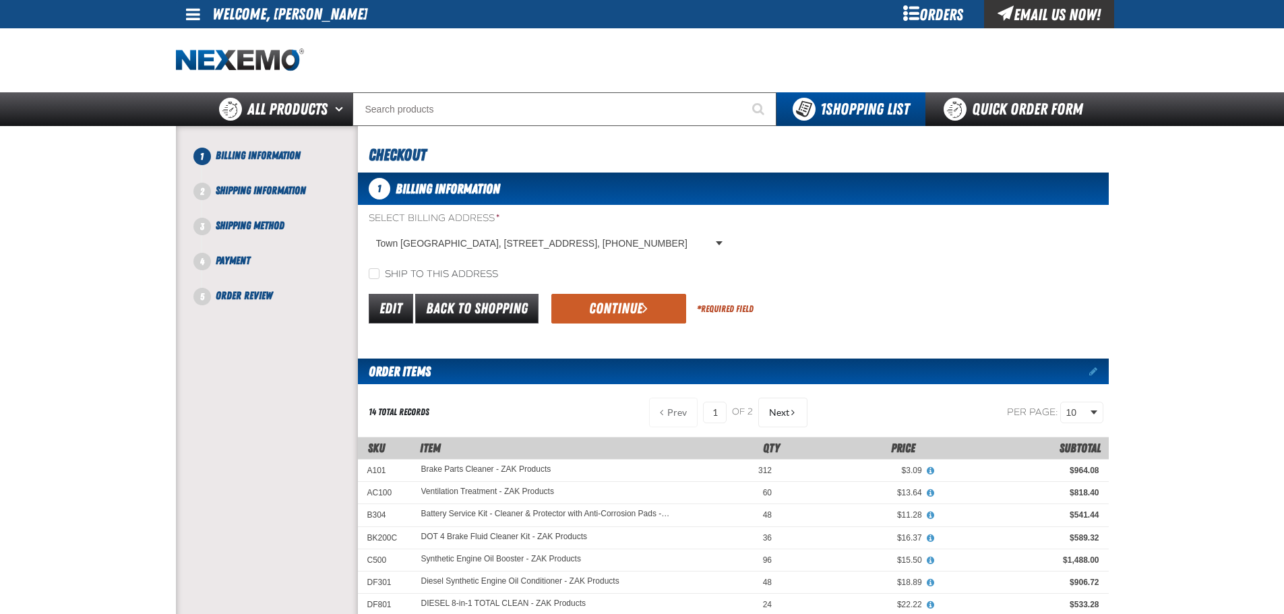
click at [487, 285] on form "Select Billing Address * Town East Ford, 18411 LBJ Freeway, MESQUITE TX US 7515…" at bounding box center [733, 269] width 751 height 115
click at [474, 274] on label "Ship to this address" at bounding box center [433, 274] width 129 height 13
click at [379, 274] on input "Ship to this address" at bounding box center [374, 273] width 11 height 11
checkbox input "true"
click at [607, 305] on button "Continue" at bounding box center [618, 309] width 135 height 30
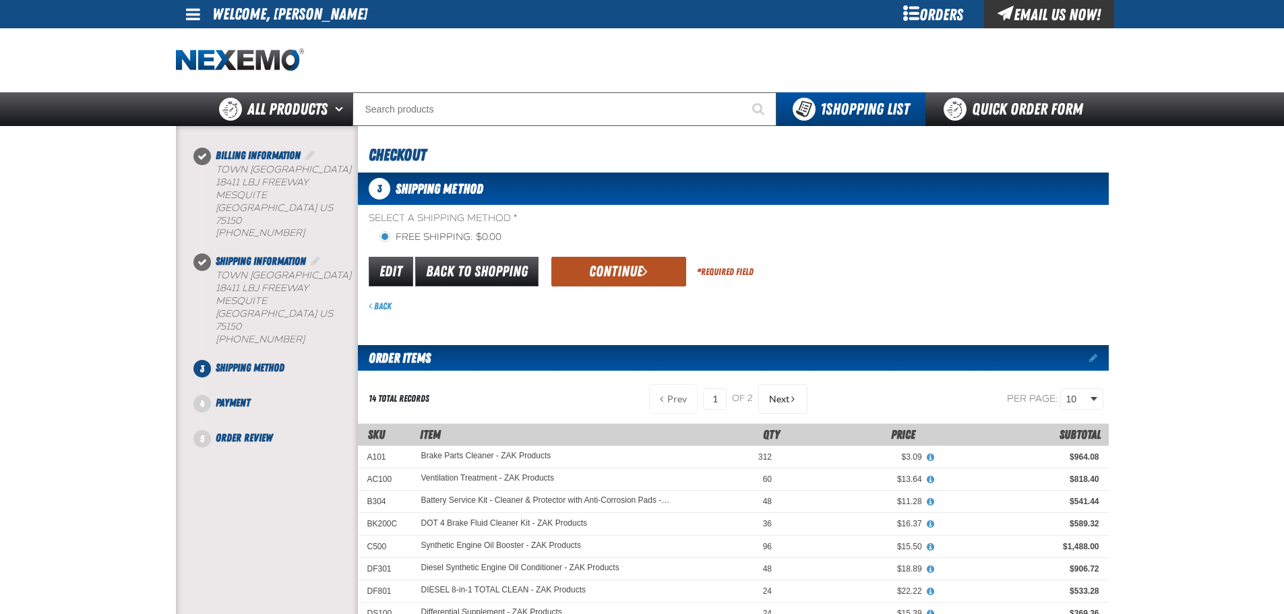
click at [586, 264] on button "Continue" at bounding box center [618, 272] width 135 height 30
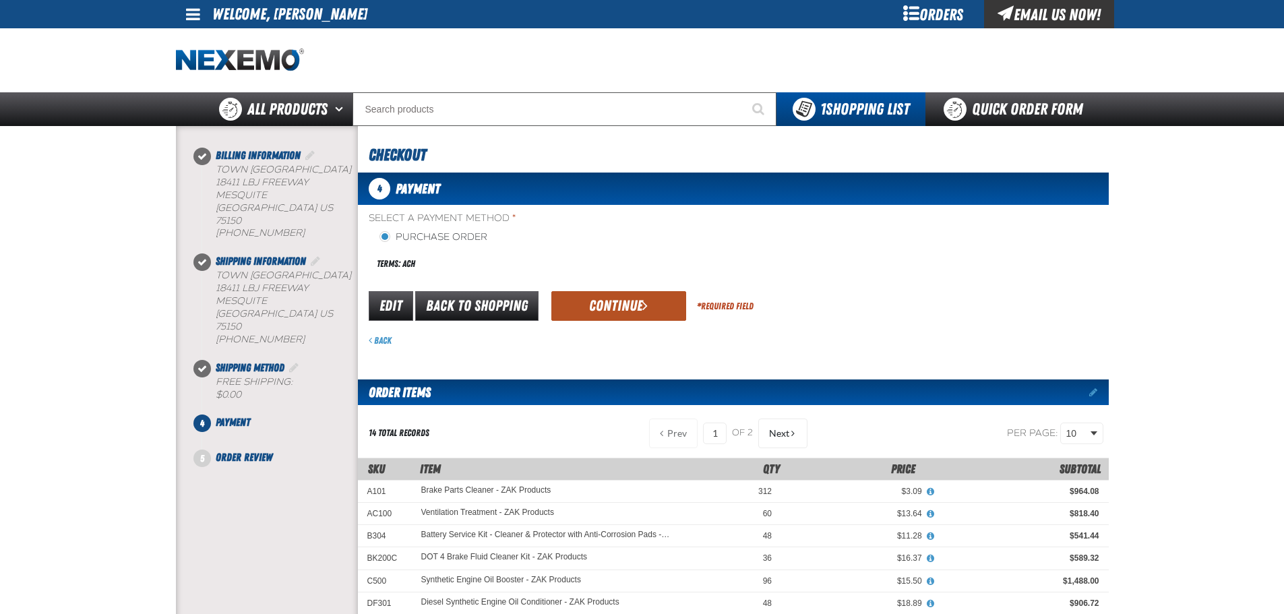
click at [613, 315] on button "Continue" at bounding box center [618, 306] width 135 height 30
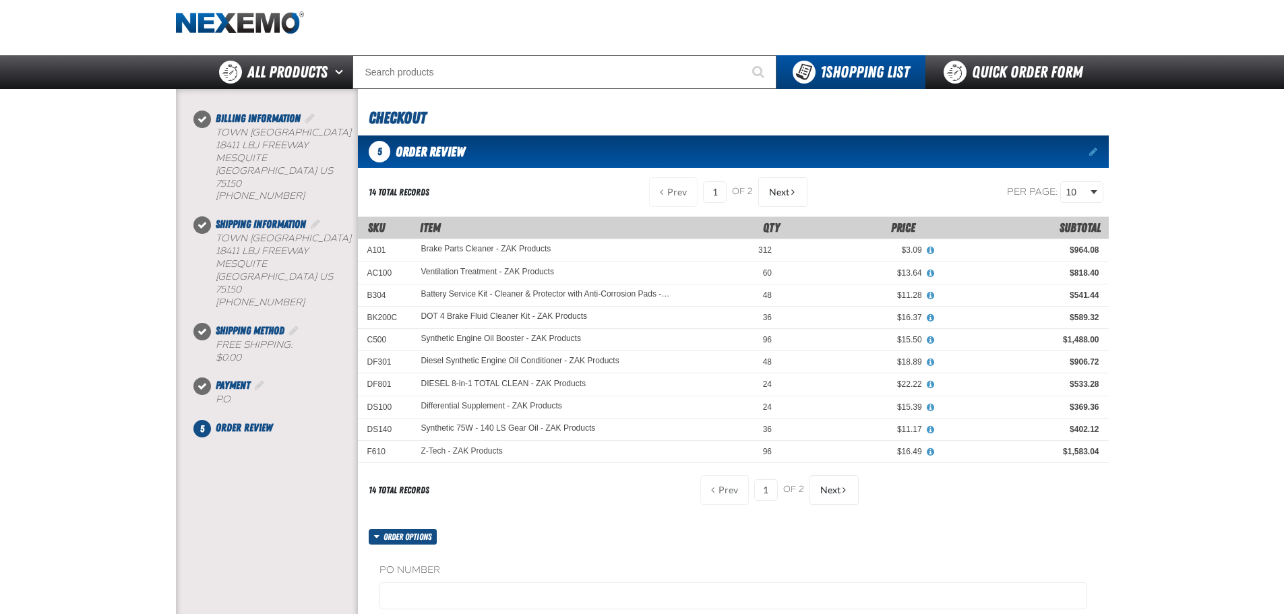
scroll to position [135, 0]
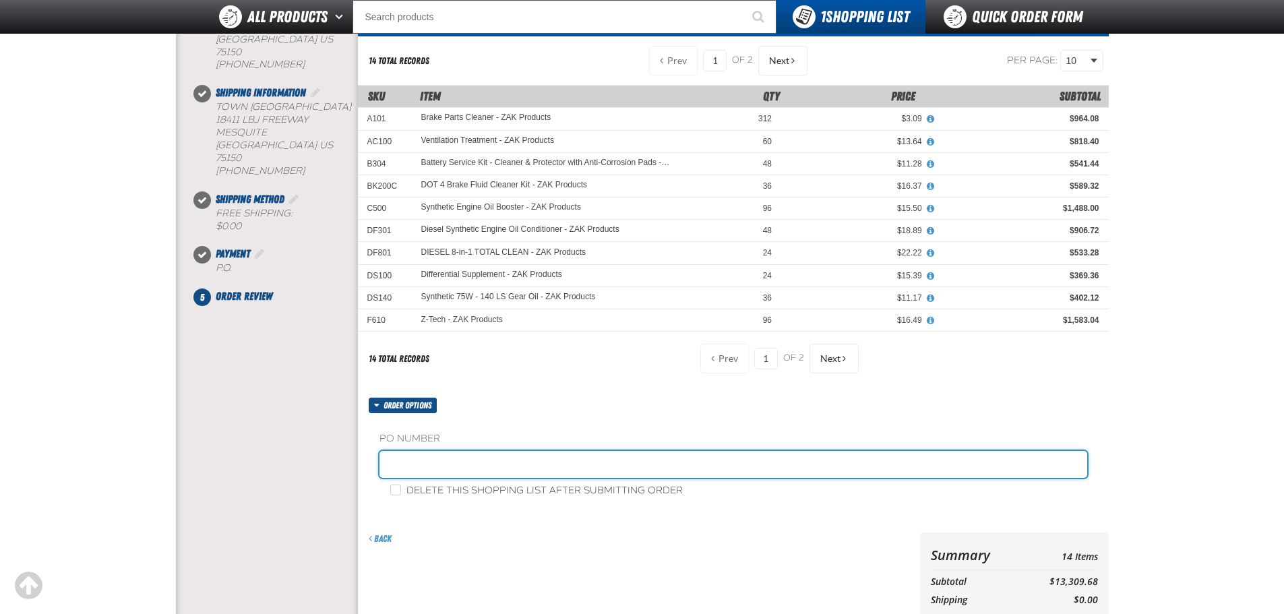
click at [493, 472] on input "text" at bounding box center [733, 464] width 708 height 27
type input "STOCK"
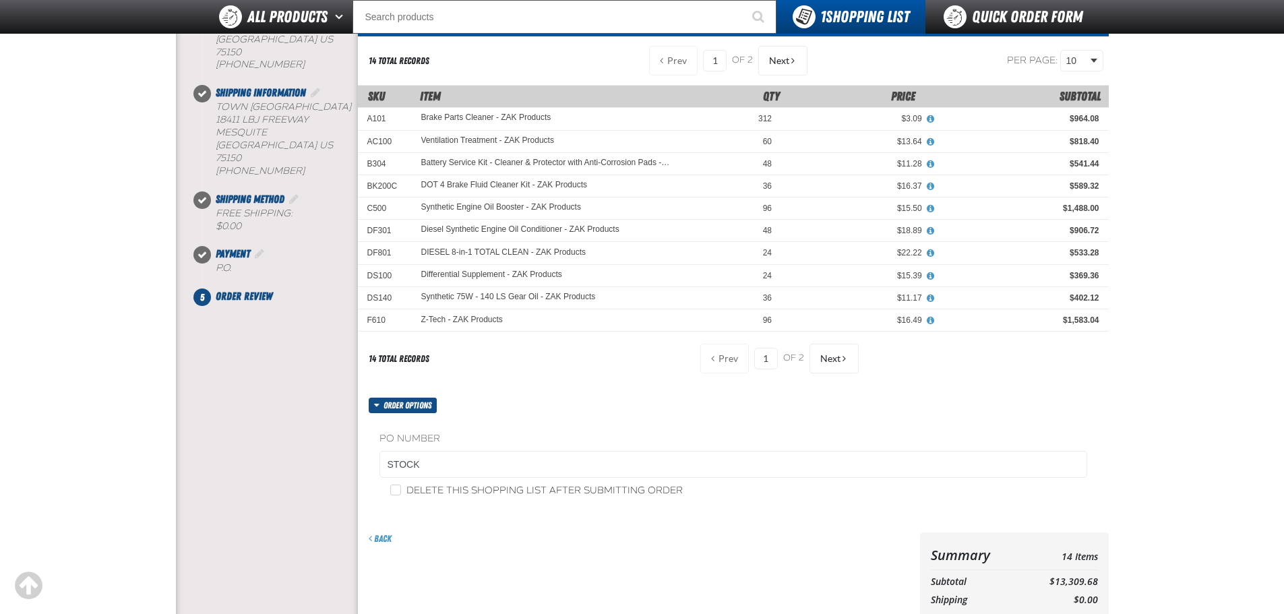
click at [445, 496] on label "Delete this shopping list after submitting order" at bounding box center [536, 491] width 292 height 13
click at [401, 495] on input "Delete this shopping list after submitting order" at bounding box center [395, 490] width 11 height 11
checkbox input "true"
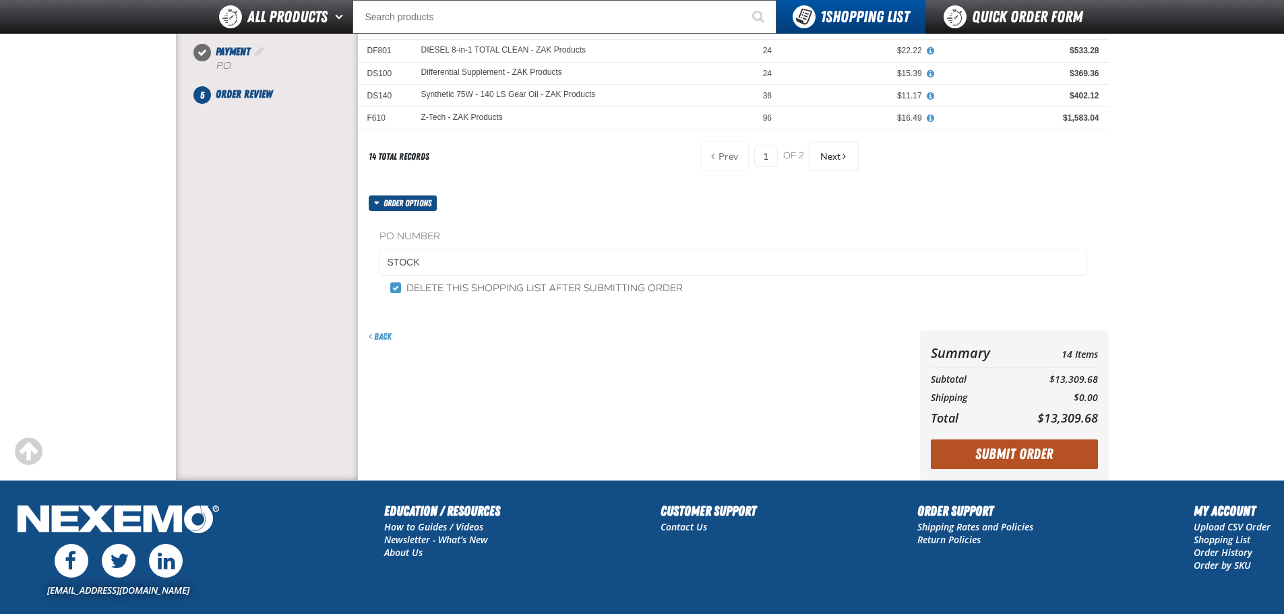
click at [1061, 441] on button "Submit Order" at bounding box center [1014, 454] width 167 height 30
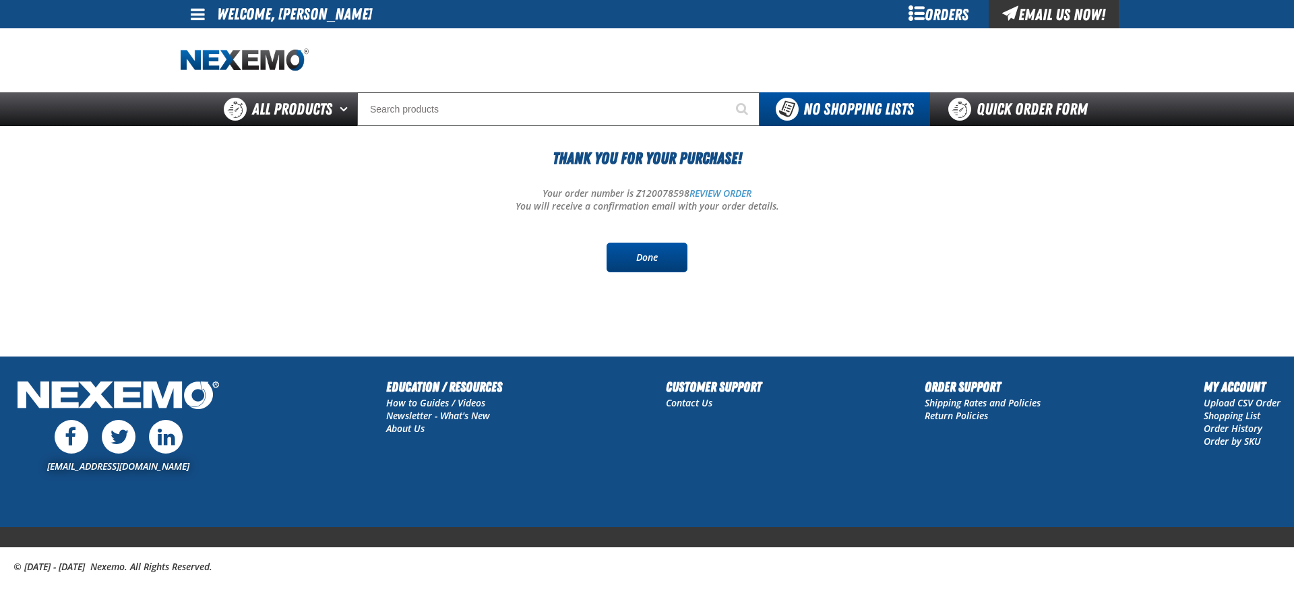
click at [620, 270] on link "Done" at bounding box center [647, 258] width 81 height 30
